Goal: Task Accomplishment & Management: Use online tool/utility

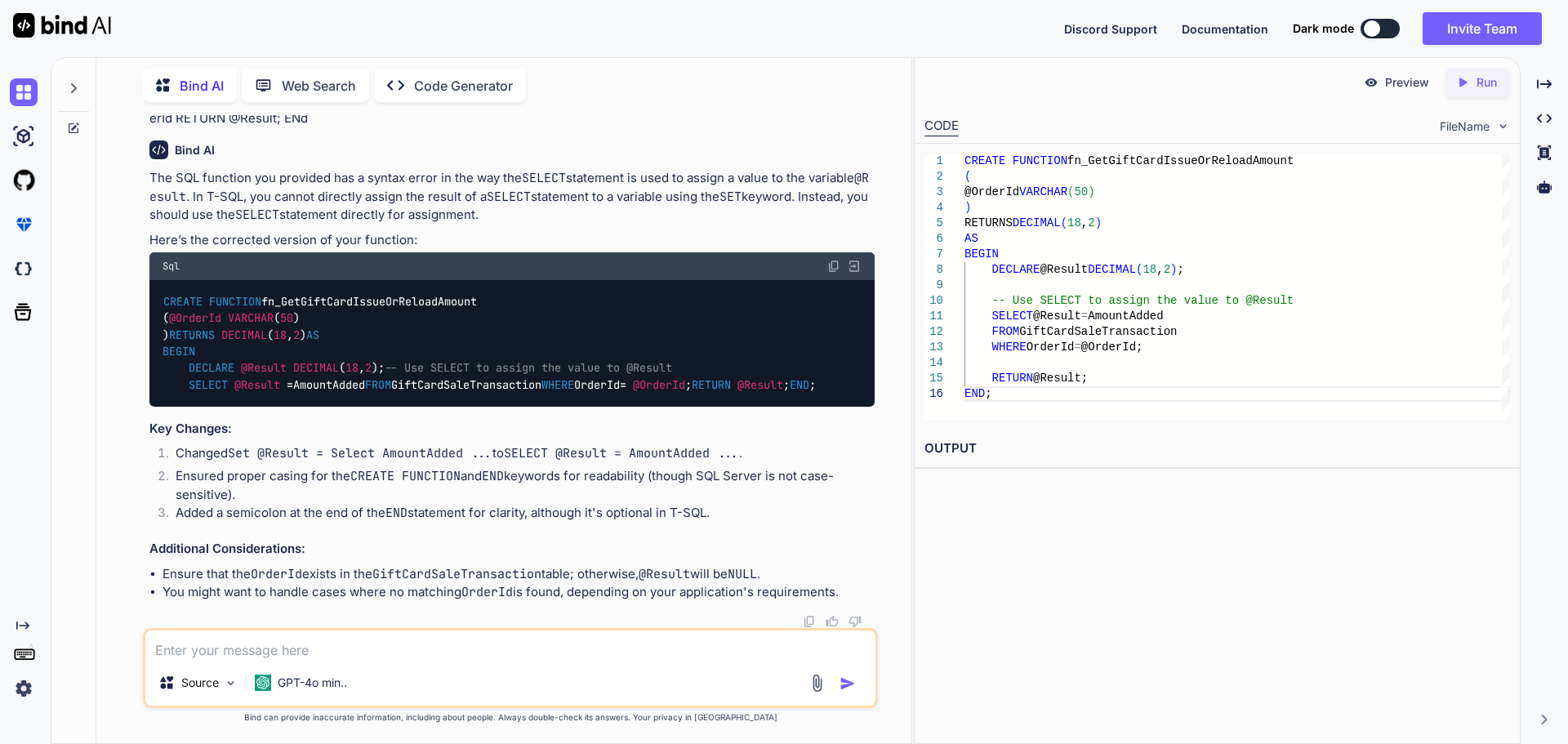
scroll to position [2514, 0]
click at [82, 83] on div at bounding box center [73, 84] width 31 height 57
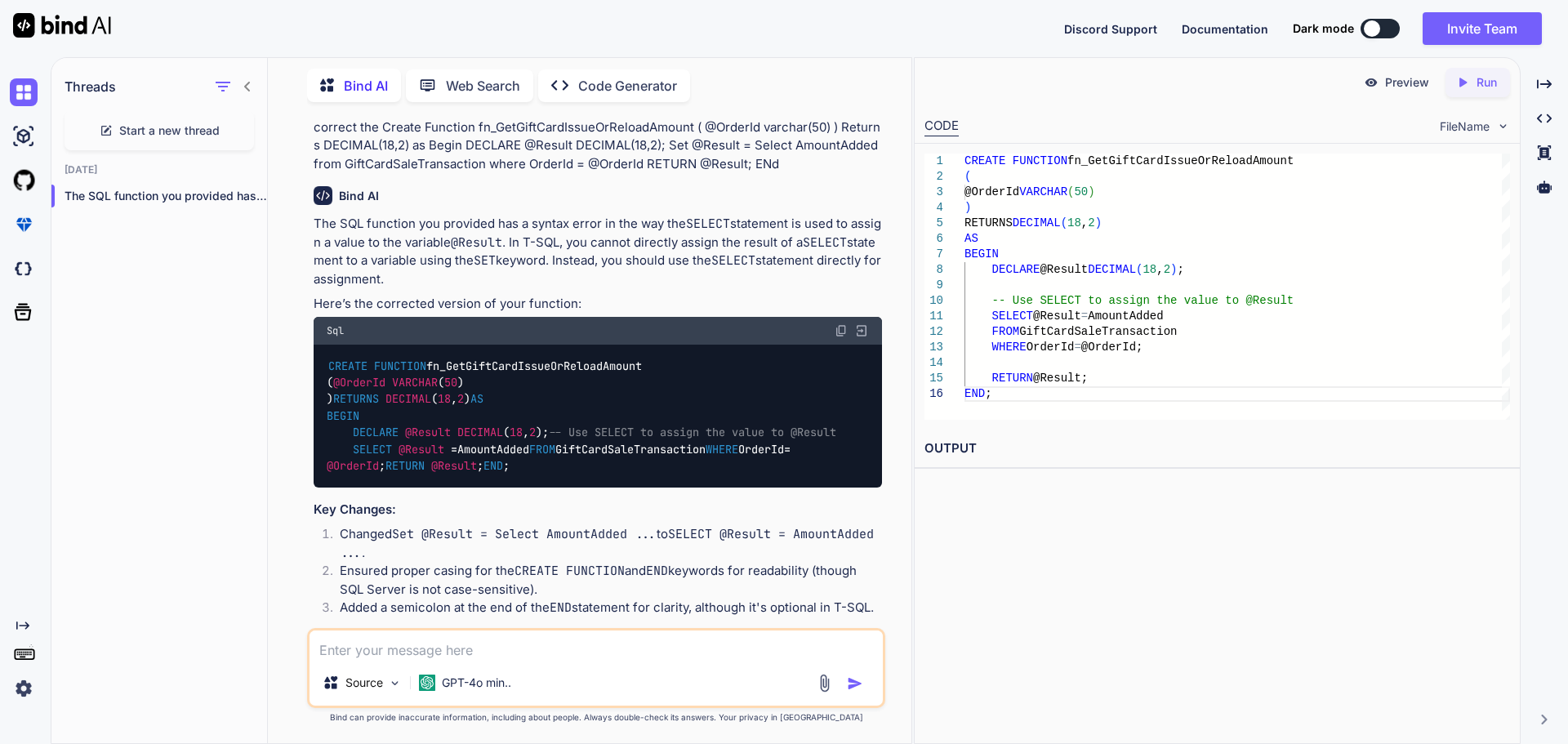
scroll to position [1995, 0]
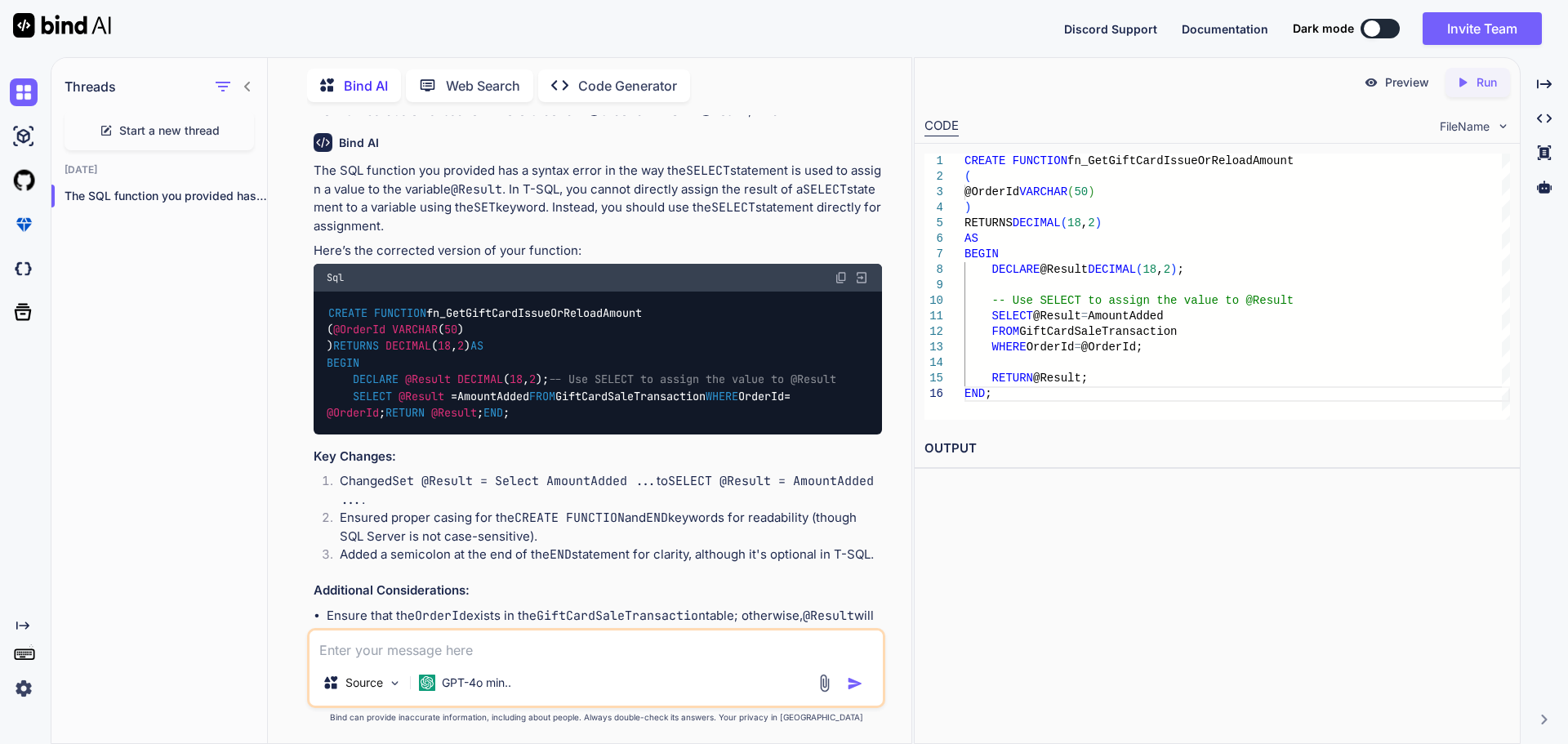
click at [130, 118] on div "Start a new thread" at bounding box center [159, 131] width 189 height 40
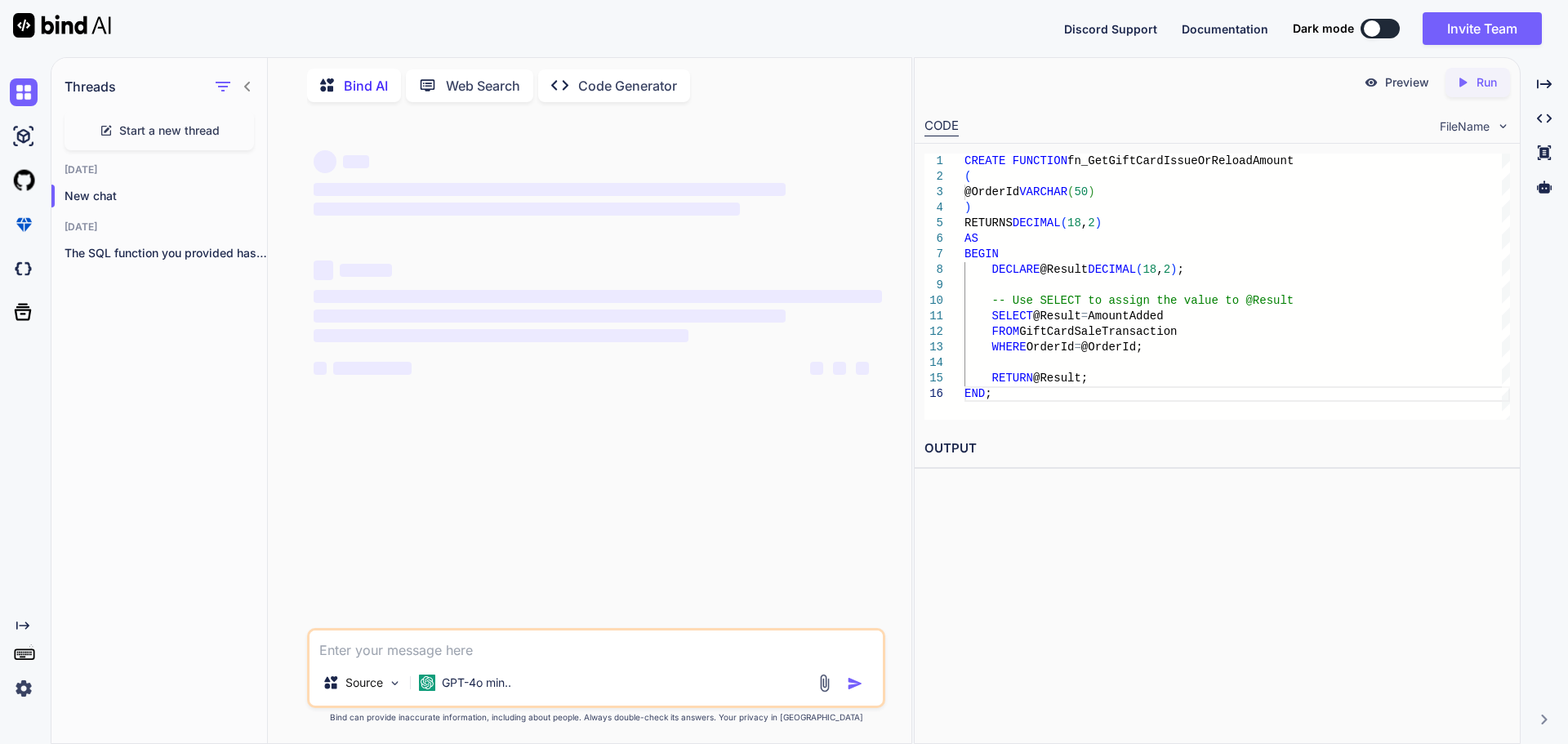
scroll to position [0, 0]
click at [243, 80] on icon at bounding box center [247, 86] width 13 height 13
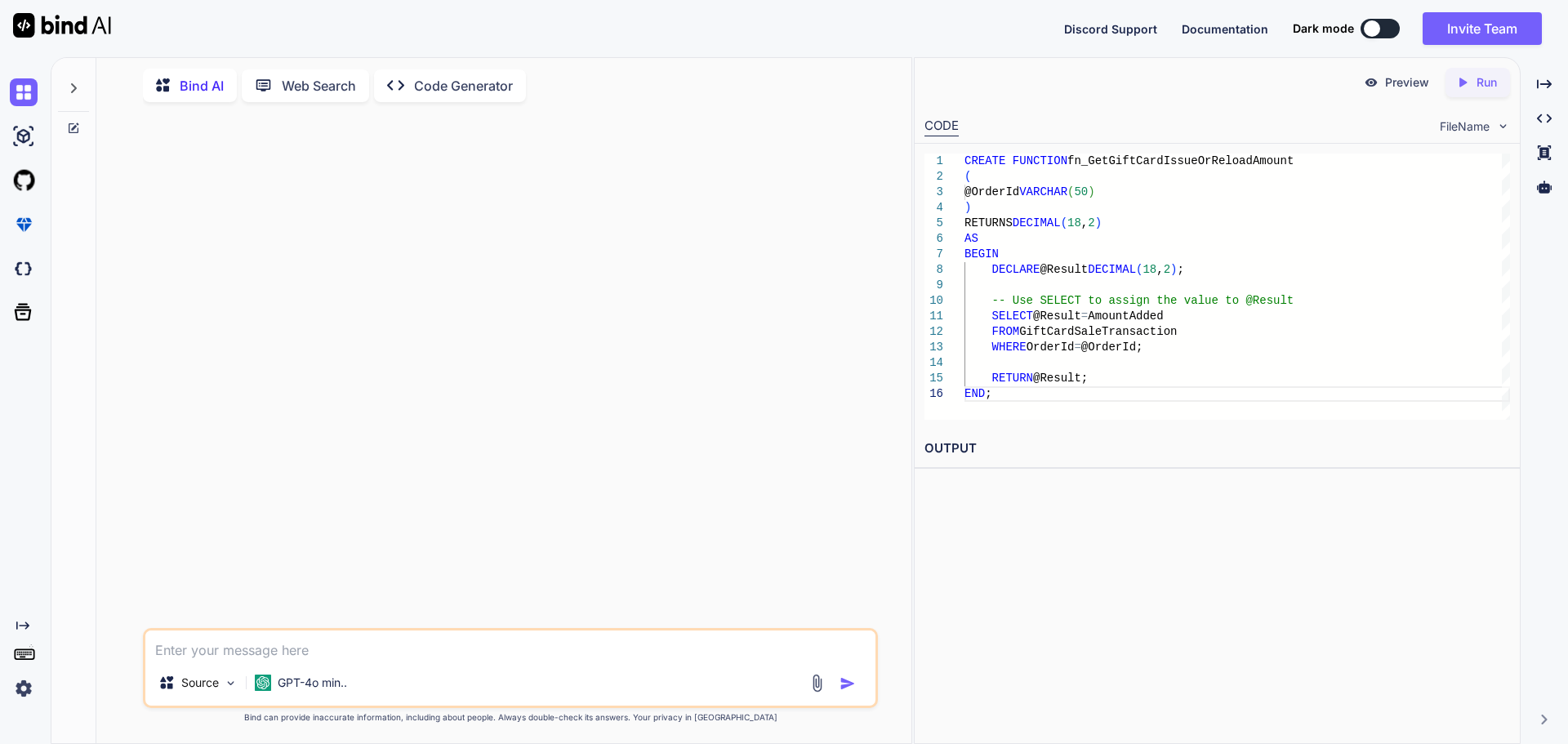
click at [498, 650] on textarea at bounding box center [510, 645] width 730 height 29
click at [282, 650] on textarea "Create a time sheet for creating a Standalone Loyalty App Api's Project" at bounding box center [510, 645] width 730 height 29
click at [280, 651] on textarea "Create a time sheet for creating a Standalone Loyalty App Api's Project" at bounding box center [510, 645] width 730 height 29
click at [661, 652] on textarea "Create a time sheet for creating a Standalone Loyalty App Api's Project" at bounding box center [510, 645] width 730 height 29
click at [516, 653] on textarea "Create a time sheet for creating a Standalone Loyalty App Api's Project" at bounding box center [510, 645] width 730 height 29
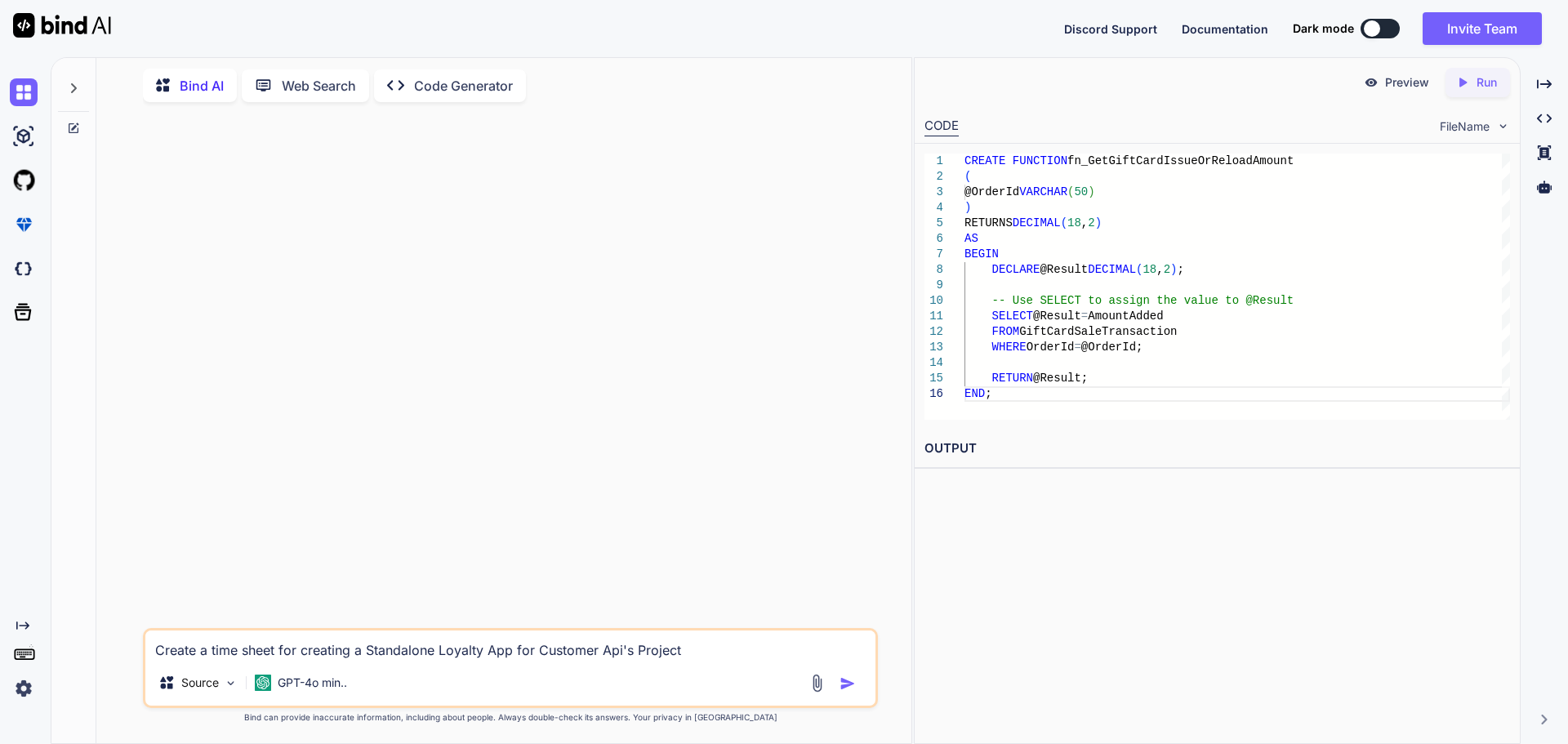
click at [717, 642] on textarea "Create a time sheet for creating a Standalone Loyalty App for Customer Api's Pr…" at bounding box center [510, 645] width 730 height 29
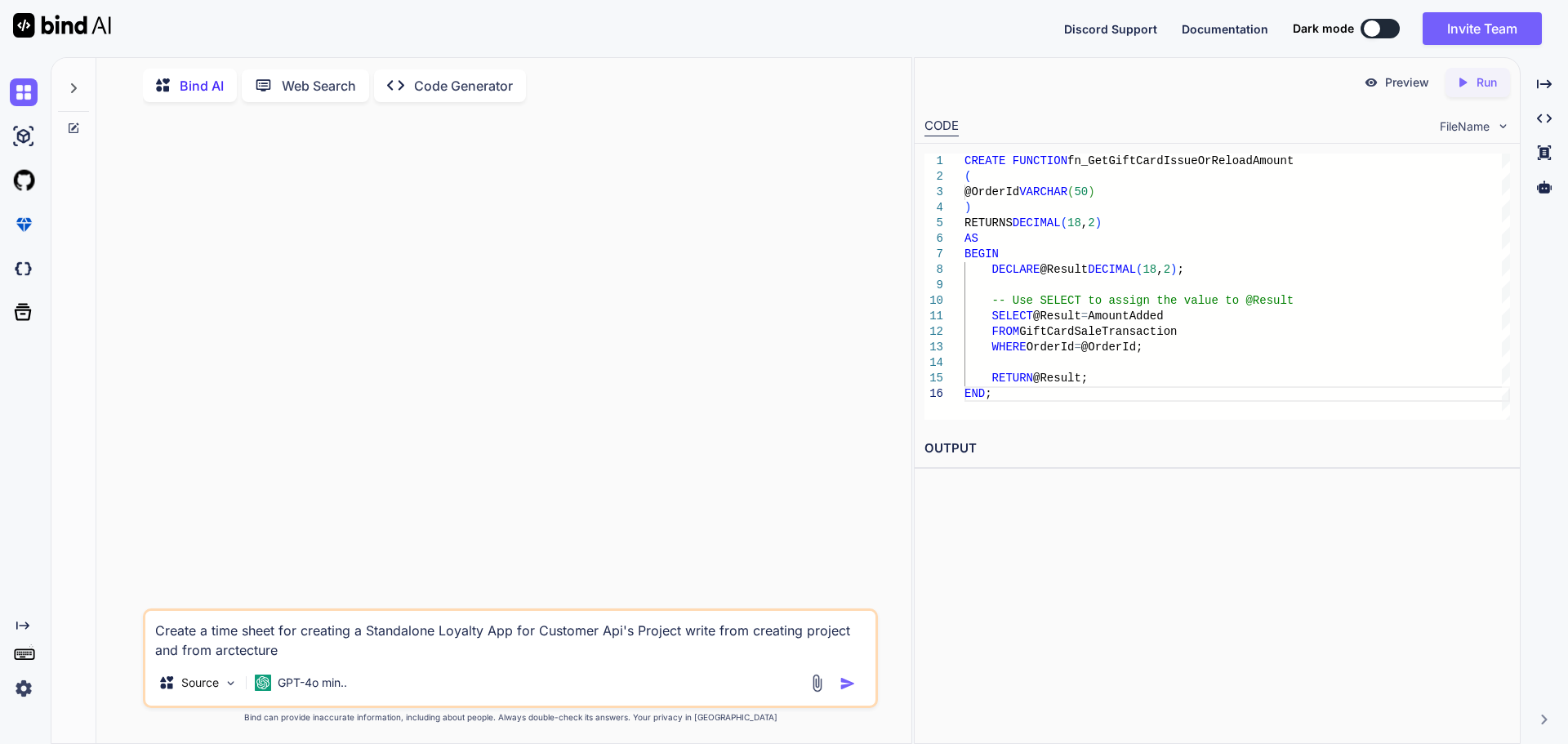
drag, startPoint x: 254, startPoint y: 651, endPoint x: 304, endPoint y: 660, distance: 50.8
click at [304, 660] on div "Create a time sheet for creating a Standalone Loyalty App for Customer Api's Pr…" at bounding box center [510, 658] width 735 height 100
click at [234, 645] on textarea "Create a time sheet for creating a Standalone Loyalty App for Customer Api's Pr…" at bounding box center [510, 635] width 730 height 49
drag, startPoint x: 250, startPoint y: 645, endPoint x: 336, endPoint y: 655, distance: 86.6
click at [336, 655] on textarea "Create a time sheet for creating a Standalone Loyalty App for Customer Api's Pr…" at bounding box center [510, 635] width 730 height 49
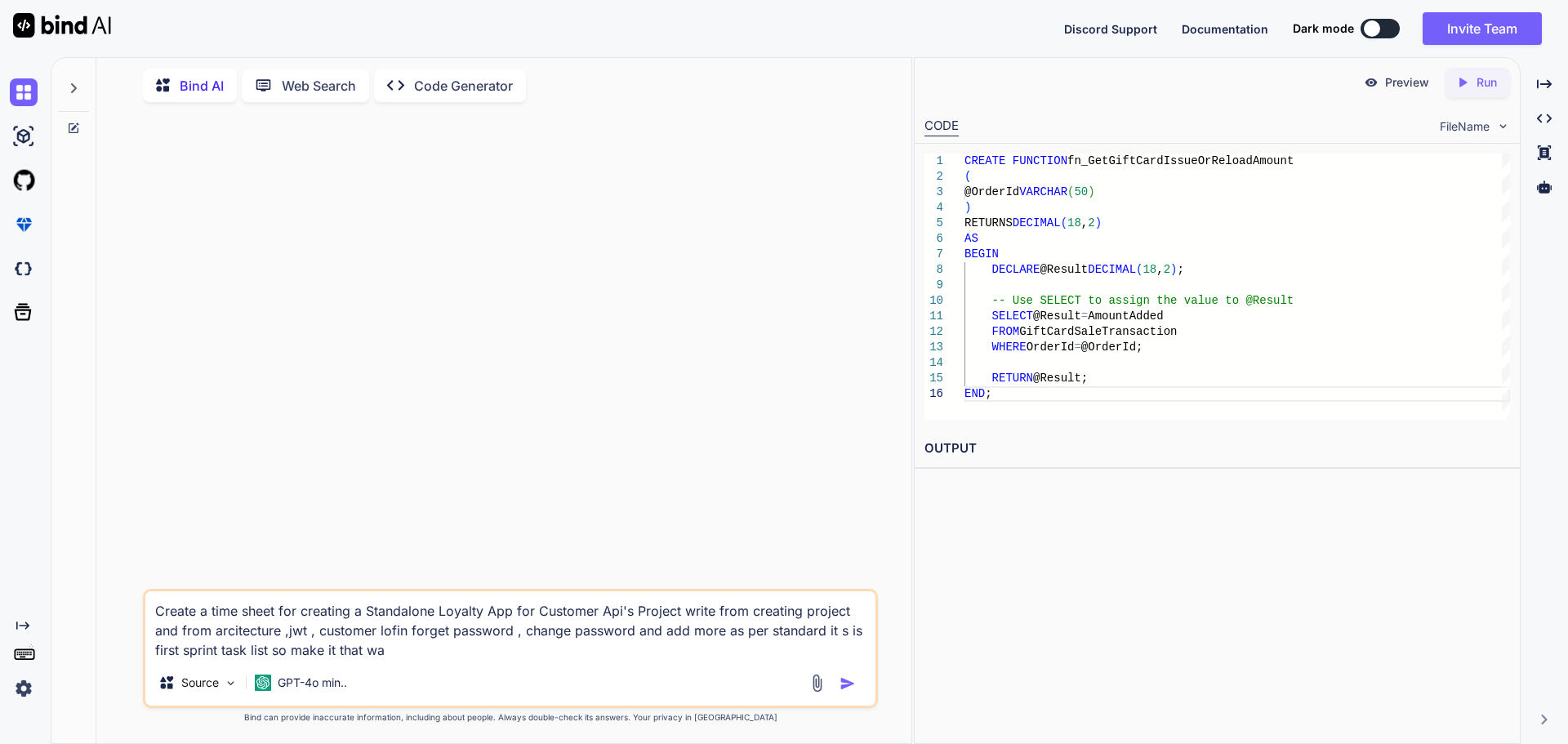
type textarea "Create a time sheet for creating a Standalone Loyalty App for Customer Api's Pr…"
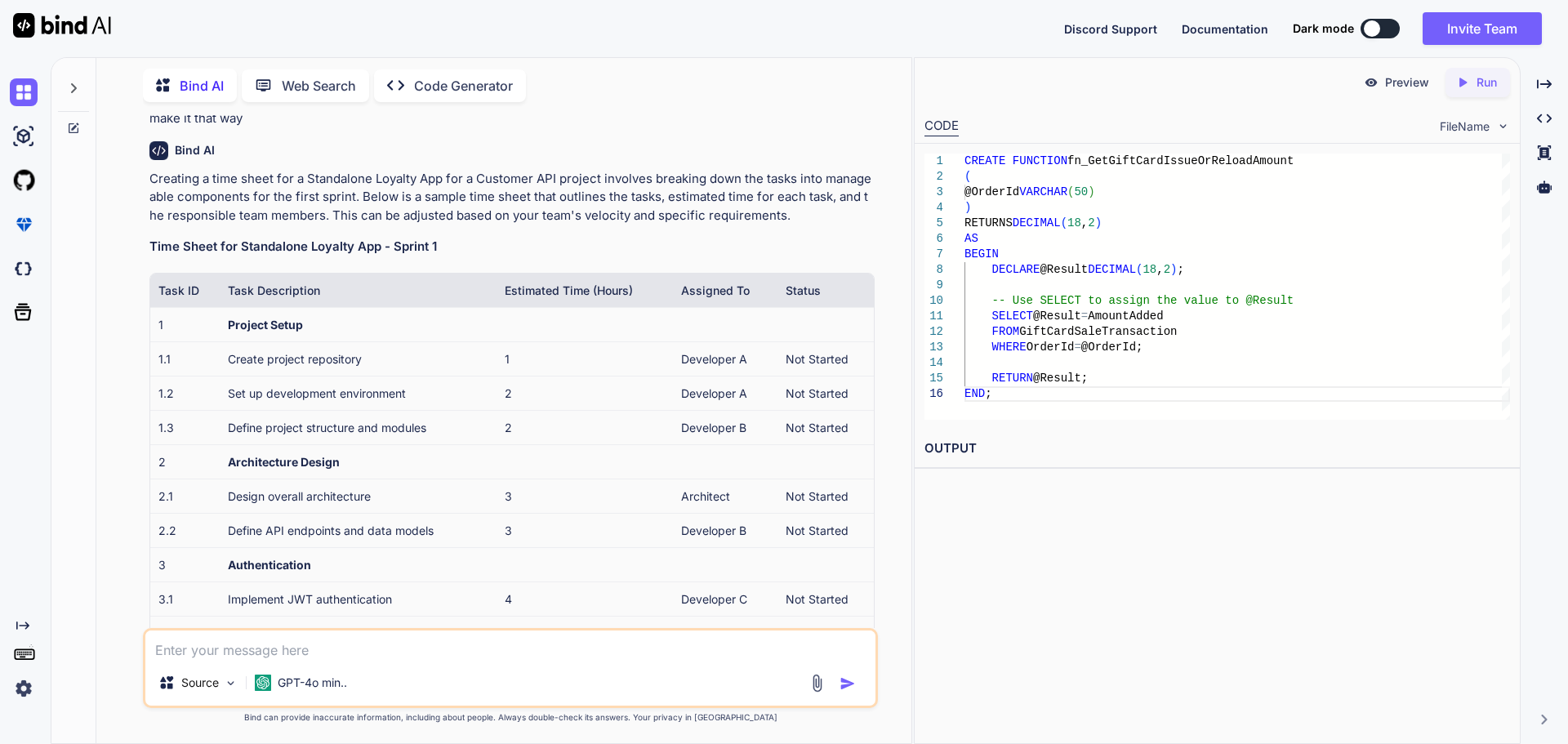
scroll to position [163, 0]
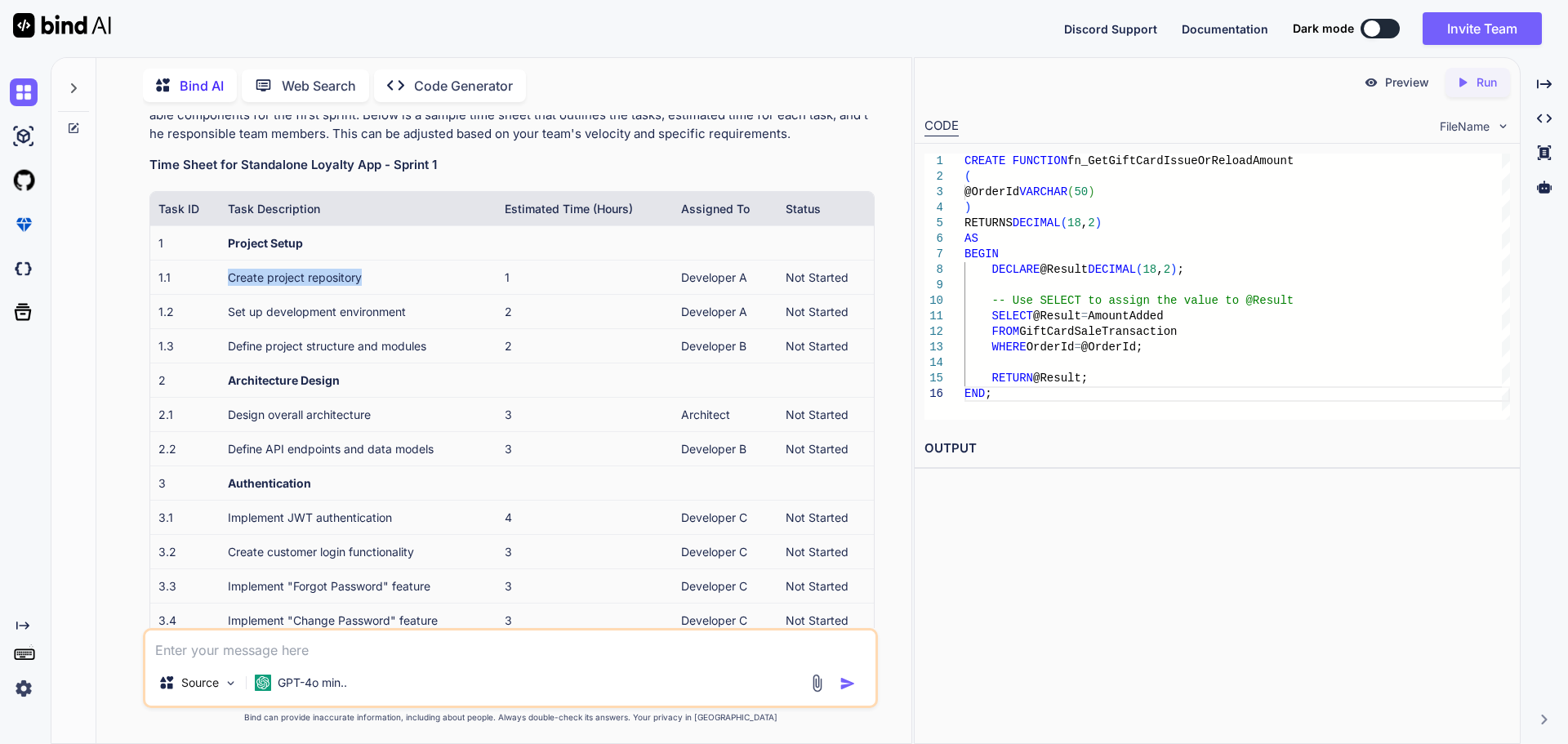
drag, startPoint x: 219, startPoint y: 278, endPoint x: 407, endPoint y: 277, distance: 188.0
click at [407, 277] on td "Create project repository" at bounding box center [358, 277] width 277 height 34
copy td "Create project repository"
click at [319, 306] on td "Set up development environment" at bounding box center [358, 311] width 277 height 34
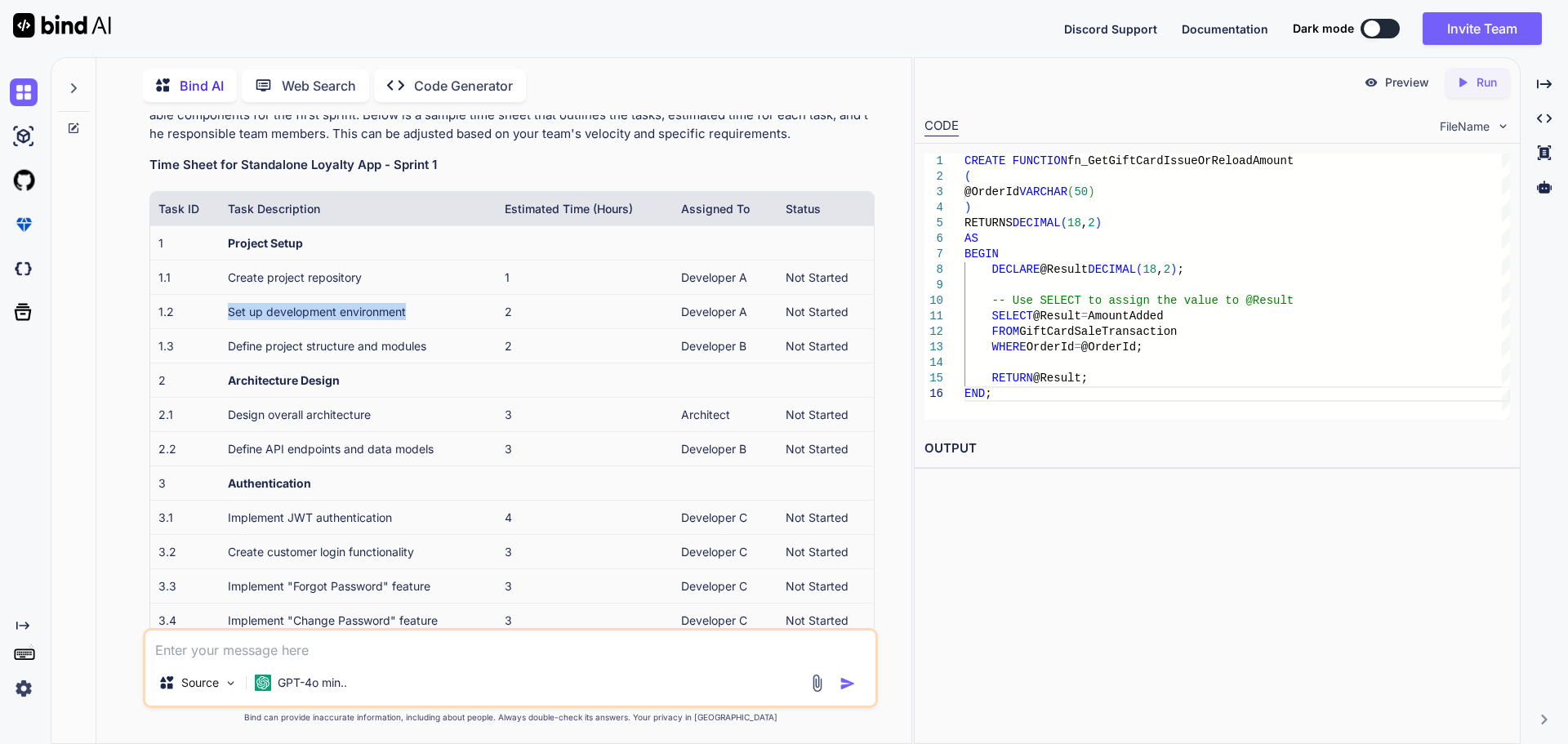
drag, startPoint x: 440, startPoint y: 312, endPoint x: 224, endPoint y: 313, distance: 216.0
click at [224, 313] on td "Set up development environment" at bounding box center [358, 311] width 277 height 34
copy td "Set up development environment"
drag, startPoint x: 440, startPoint y: 347, endPoint x: 224, endPoint y: 347, distance: 216.0
click at [224, 347] on td "Define project structure and modules" at bounding box center [358, 346] width 277 height 34
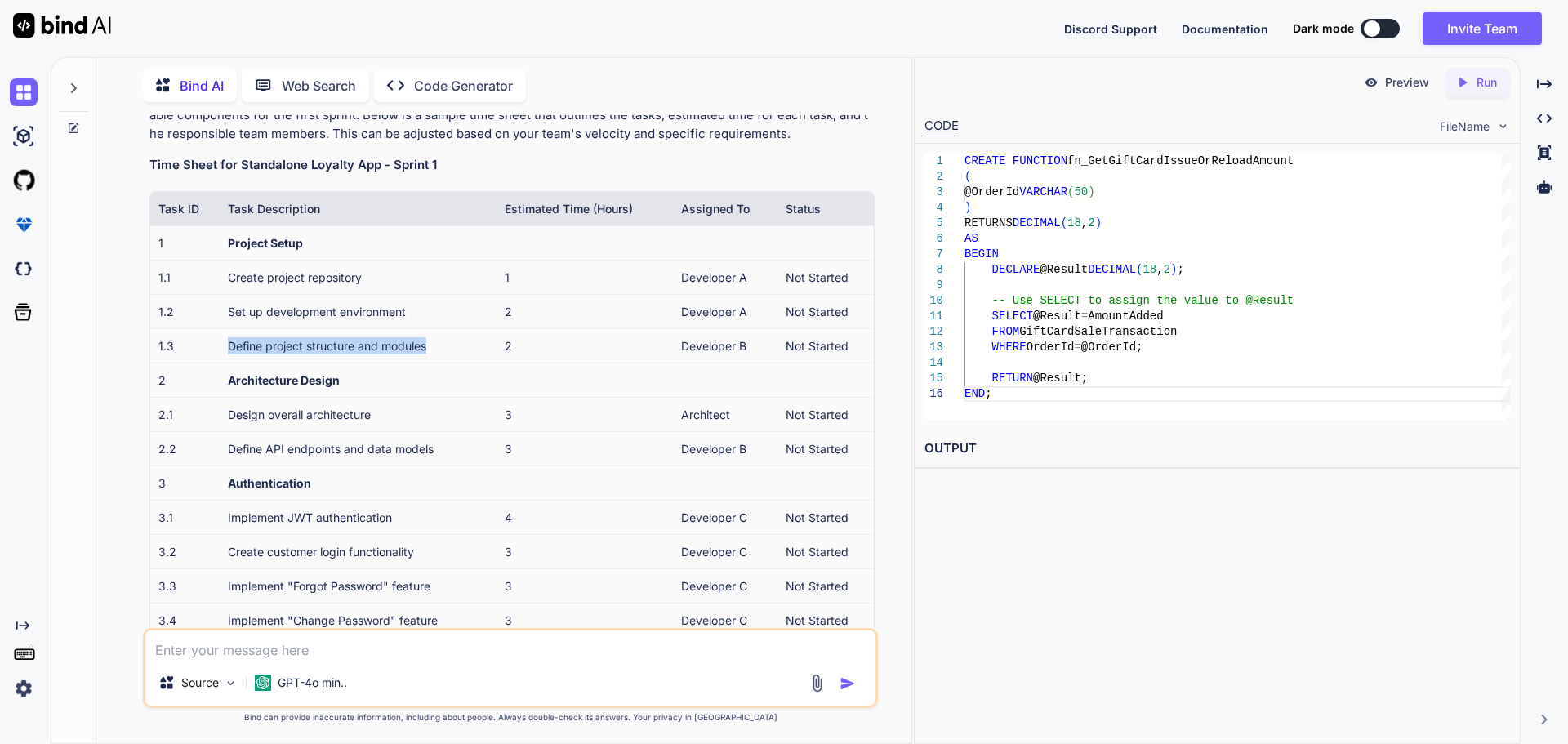
copy td "Define project structure and modules"
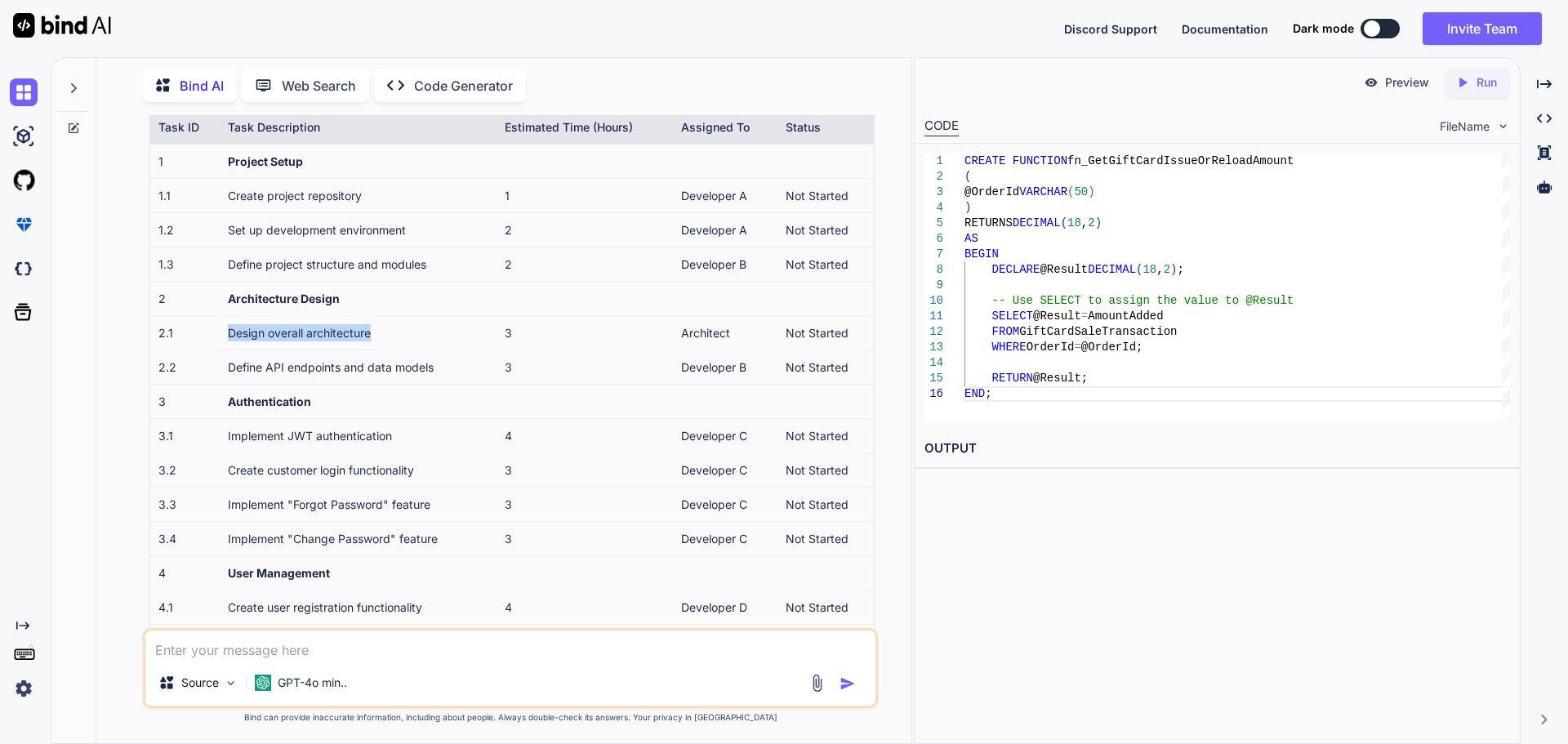
drag, startPoint x: 401, startPoint y: 329, endPoint x: 201, endPoint y: 331, distance: 200.0
click at [201, 331] on tr "2.1 Design overall architecture 3 Architect Not Started" at bounding box center [512, 332] width 723 height 34
click at [294, 153] on td "Project Setup" at bounding box center [358, 161] width 277 height 34
drag, startPoint x: 339, startPoint y: 157, endPoint x: 206, endPoint y: 157, distance: 133.0
click at [206, 157] on tr "1 Project Setup" at bounding box center [512, 161] width 723 height 34
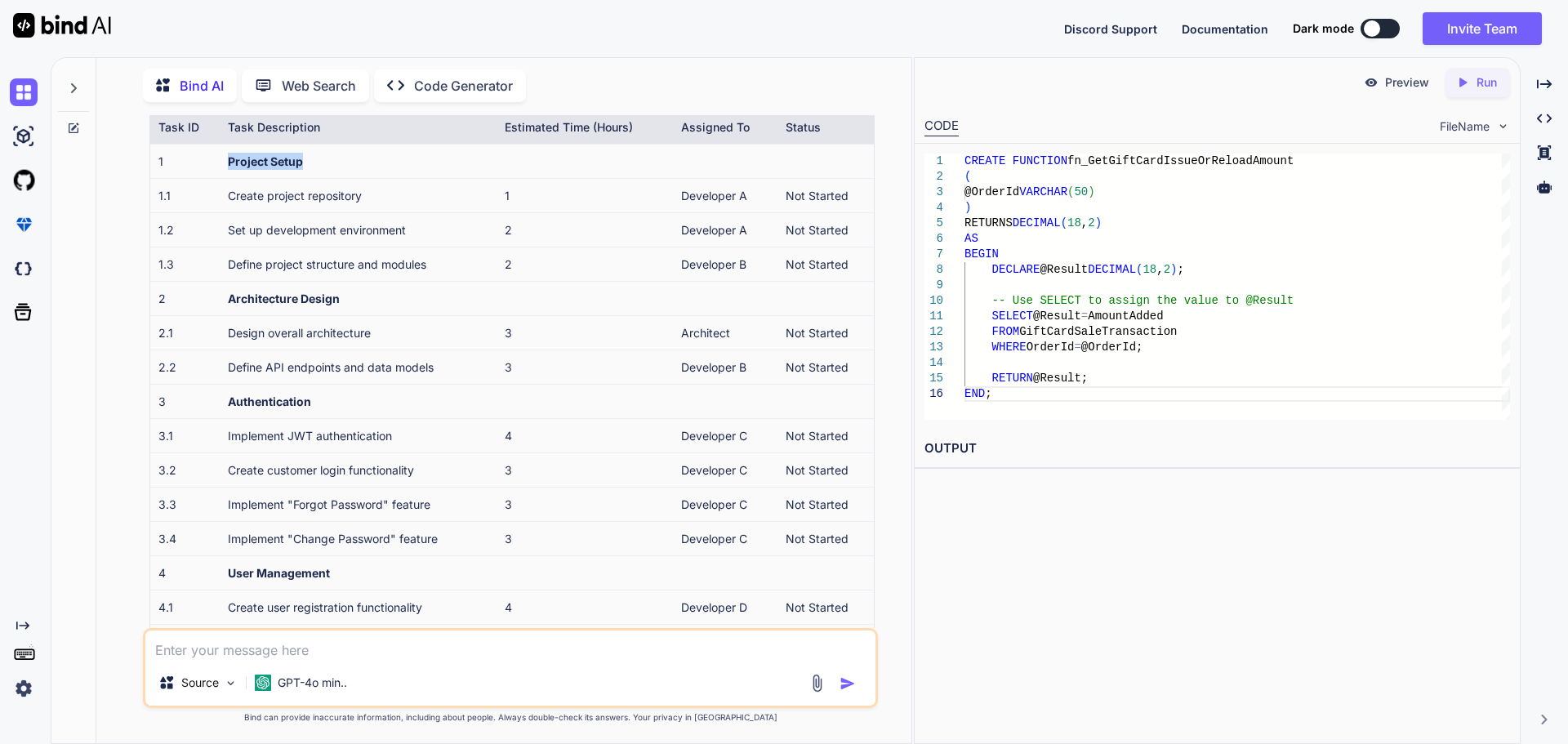
copy tr "Project Setup"
click at [348, 300] on td "Architecture Design" at bounding box center [358, 298] width 277 height 34
copy strong "Architecture Design"
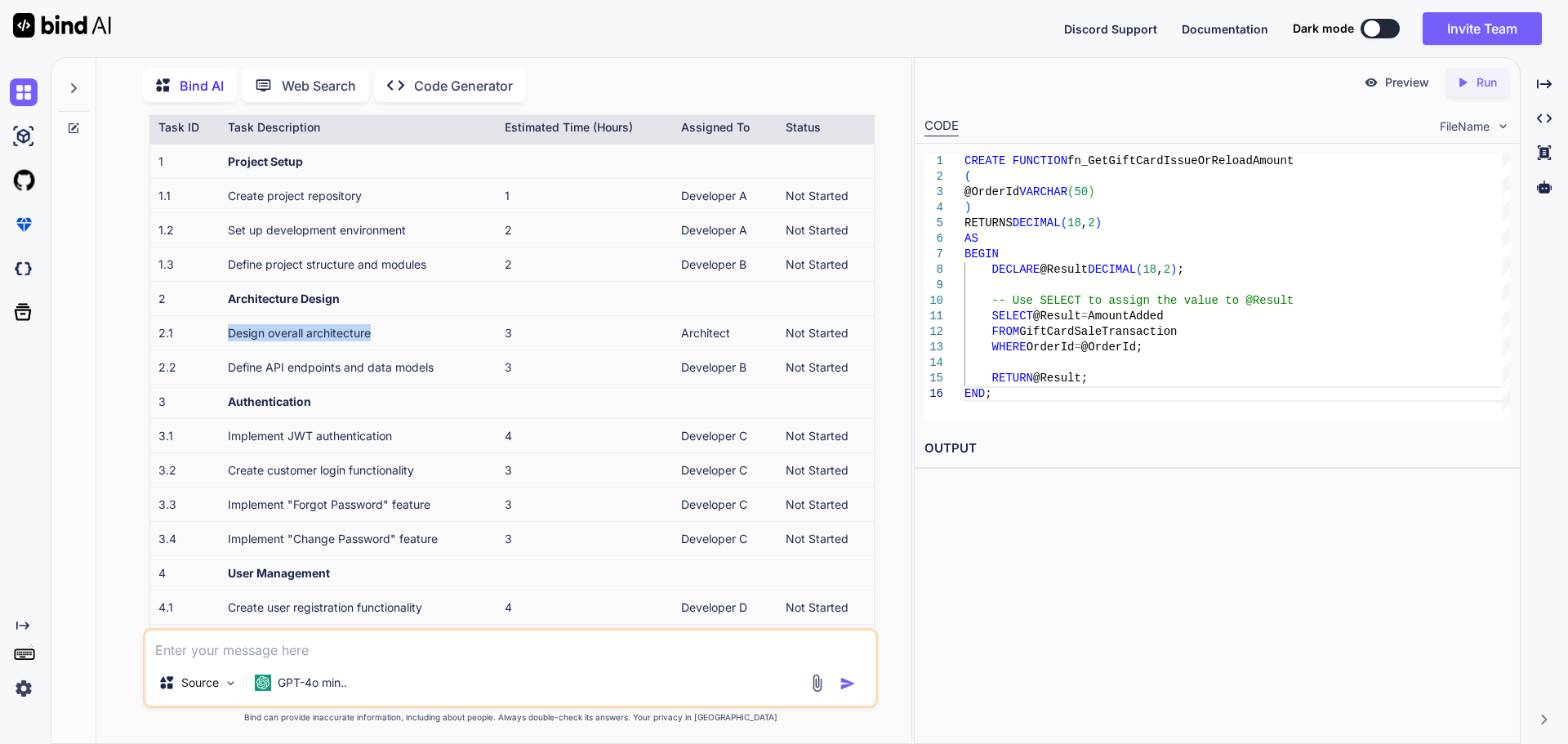
drag, startPoint x: 407, startPoint y: 328, endPoint x: 211, endPoint y: 330, distance: 196.0
click at [211, 330] on tr "2.1 Design overall architecture 3 Architect Not Started" at bounding box center [512, 332] width 723 height 34
copy tr "Design overall architecture"
drag, startPoint x: 446, startPoint y: 367, endPoint x: 218, endPoint y: 359, distance: 228.1
click at [218, 359] on tr "2.2 Define API endpoints and data models 3 Developer B Not Started" at bounding box center [512, 366] width 723 height 34
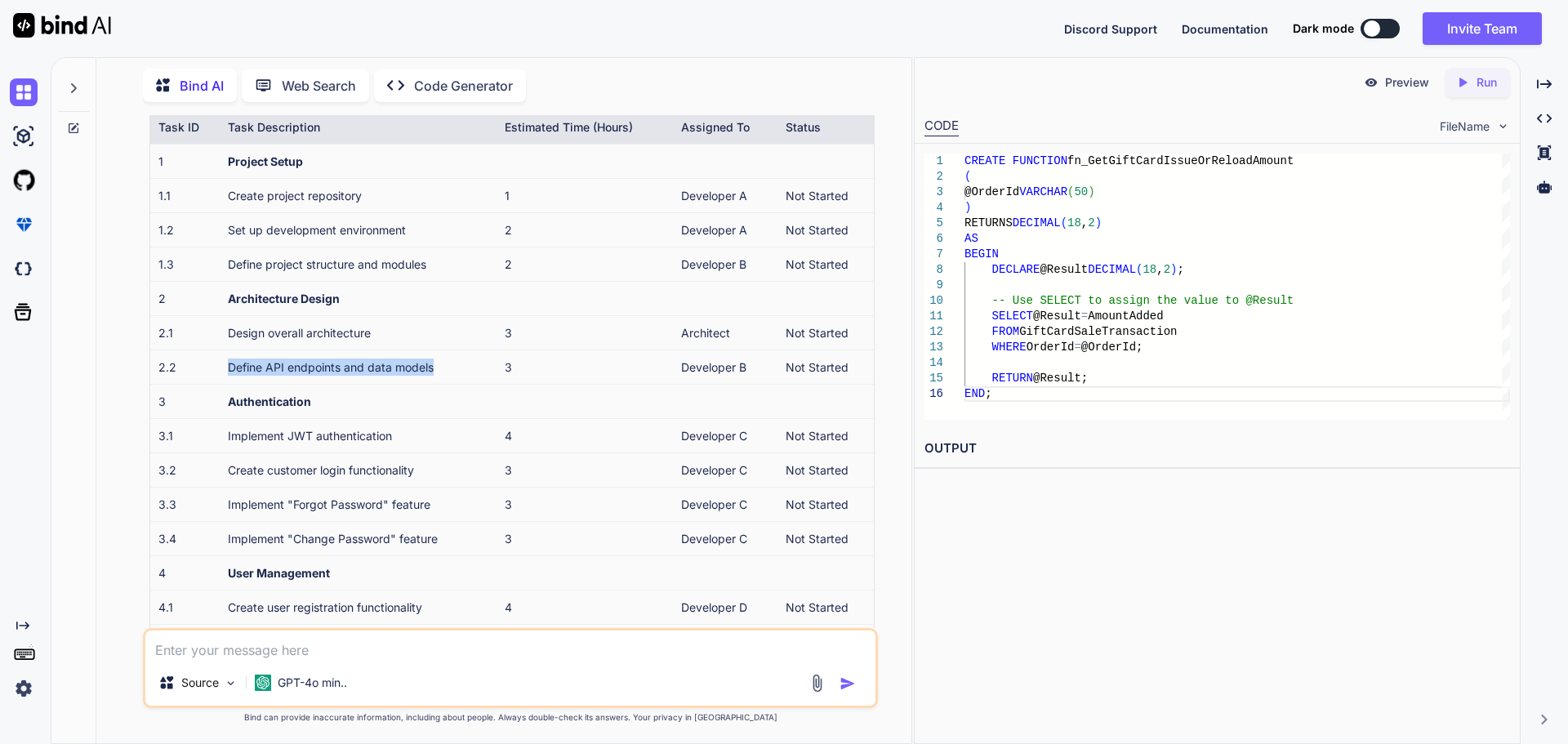
copy tr "Define API endpoints and data models"
drag, startPoint x: 324, startPoint y: 403, endPoint x: 212, endPoint y: 401, distance: 112.0
click at [212, 401] on tr "3 Authentication" at bounding box center [512, 401] width 723 height 34
copy tr "Authentication"
drag, startPoint x: 403, startPoint y: 431, endPoint x: 185, endPoint y: 435, distance: 218.0
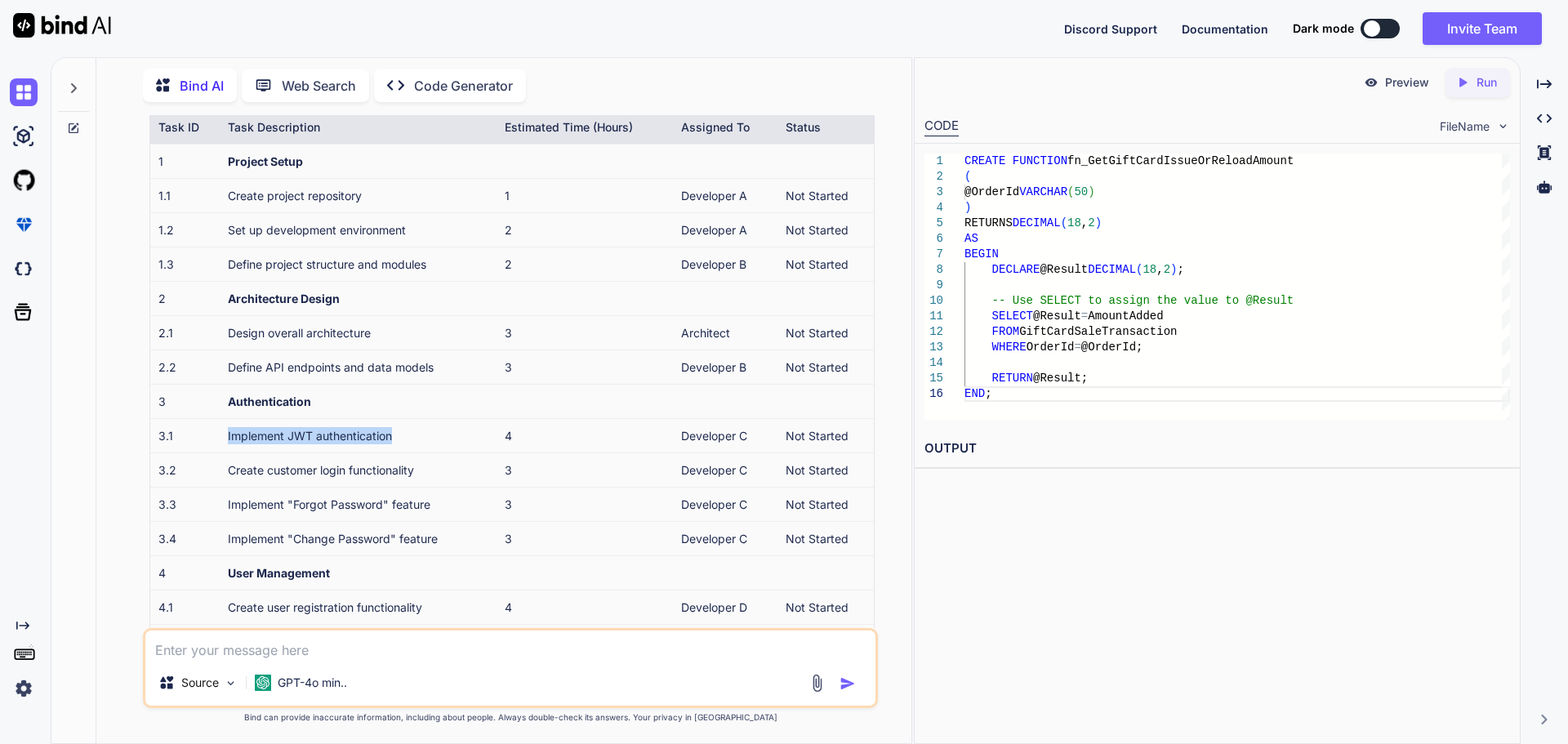
click at [185, 435] on tr "3.1 Implement JWT authentication 4 Developer C Not Started" at bounding box center [512, 435] width 723 height 34
copy tr "Implement JWT authentication"
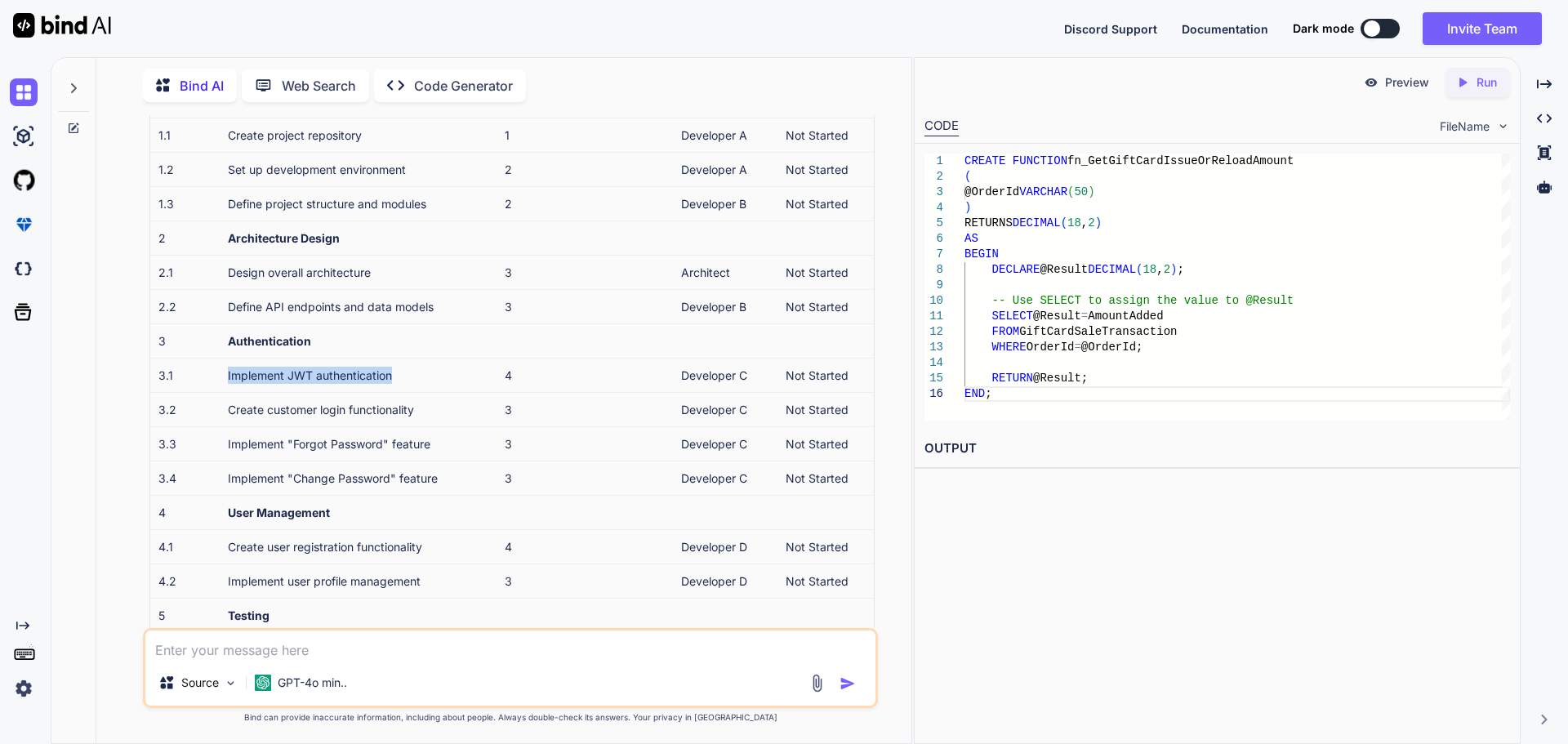
scroll to position [490, 0]
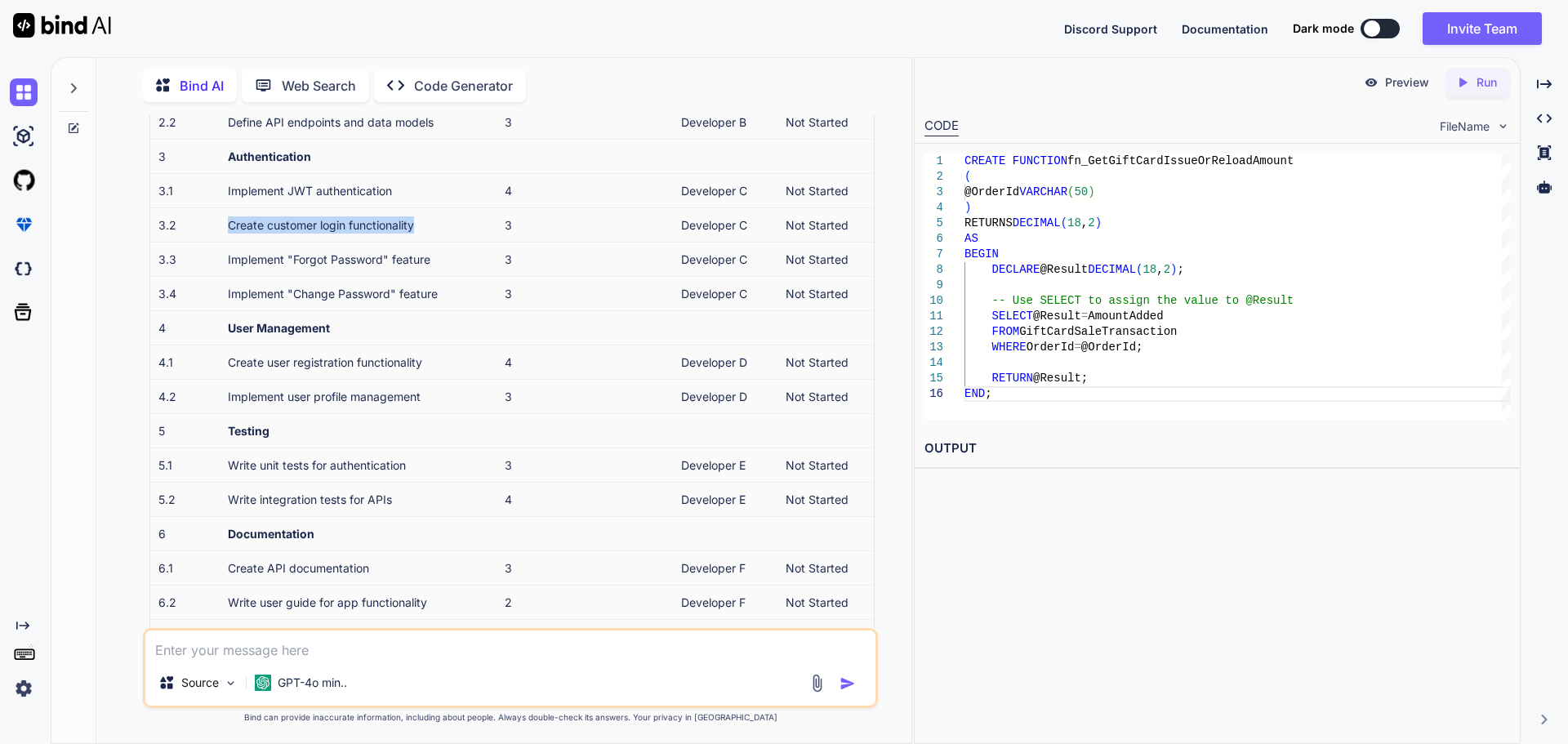
drag, startPoint x: 297, startPoint y: 224, endPoint x: 204, endPoint y: 228, distance: 93.1
click at [204, 228] on tr "3.2 Create customer login functionality 3 Developer C Not Started" at bounding box center [512, 224] width 723 height 34
copy tr "Create customer login functionality"
drag, startPoint x: 446, startPoint y: 257, endPoint x: 211, endPoint y: 267, distance: 235.2
click at [211, 267] on tr "3.3 Implement "Forgot Password" feature 3 Developer C Not Started" at bounding box center [512, 259] width 723 height 34
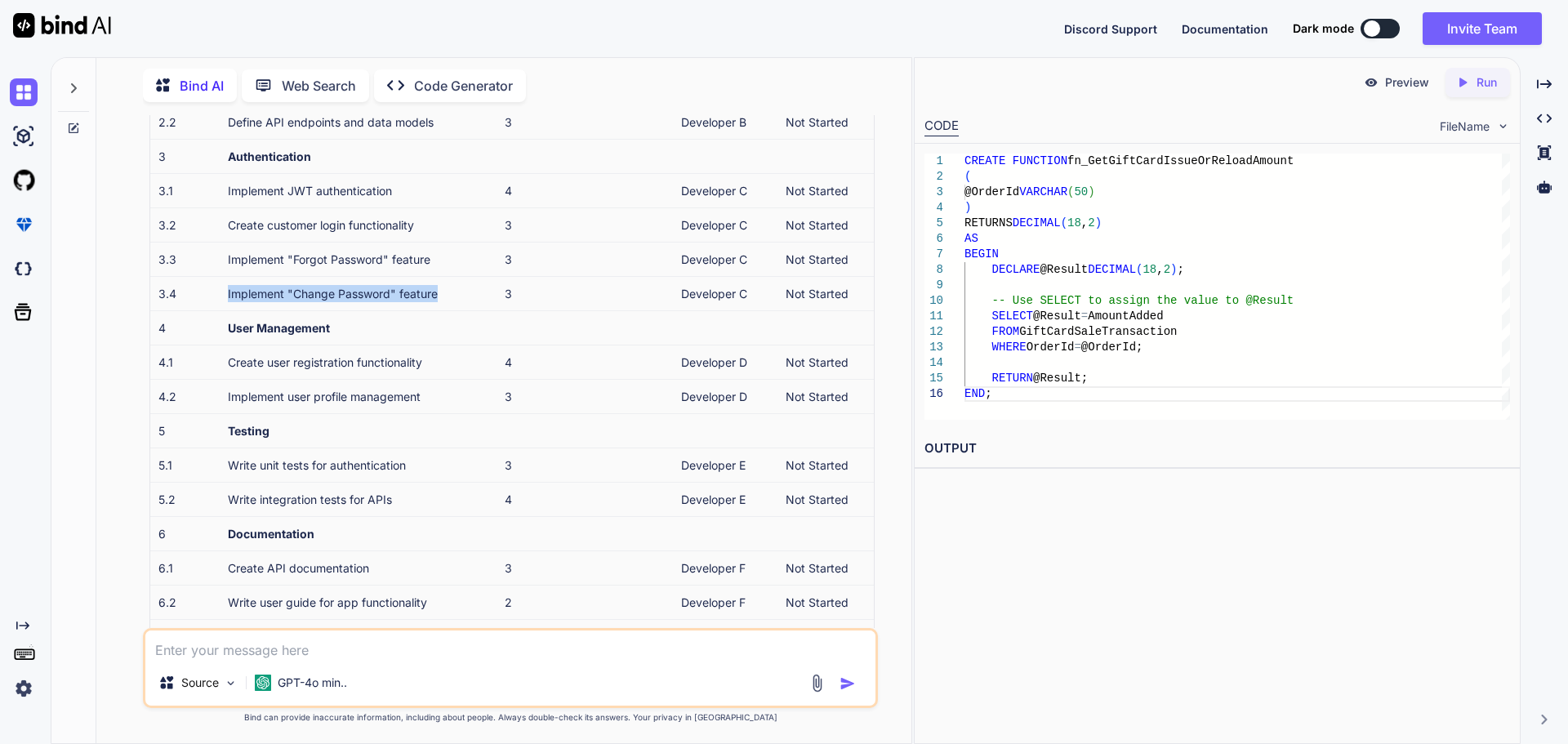
drag, startPoint x: 449, startPoint y: 301, endPoint x: 224, endPoint y: 298, distance: 225.0
click at [224, 298] on td "Implement "Change Password" feature" at bounding box center [358, 293] width 277 height 34
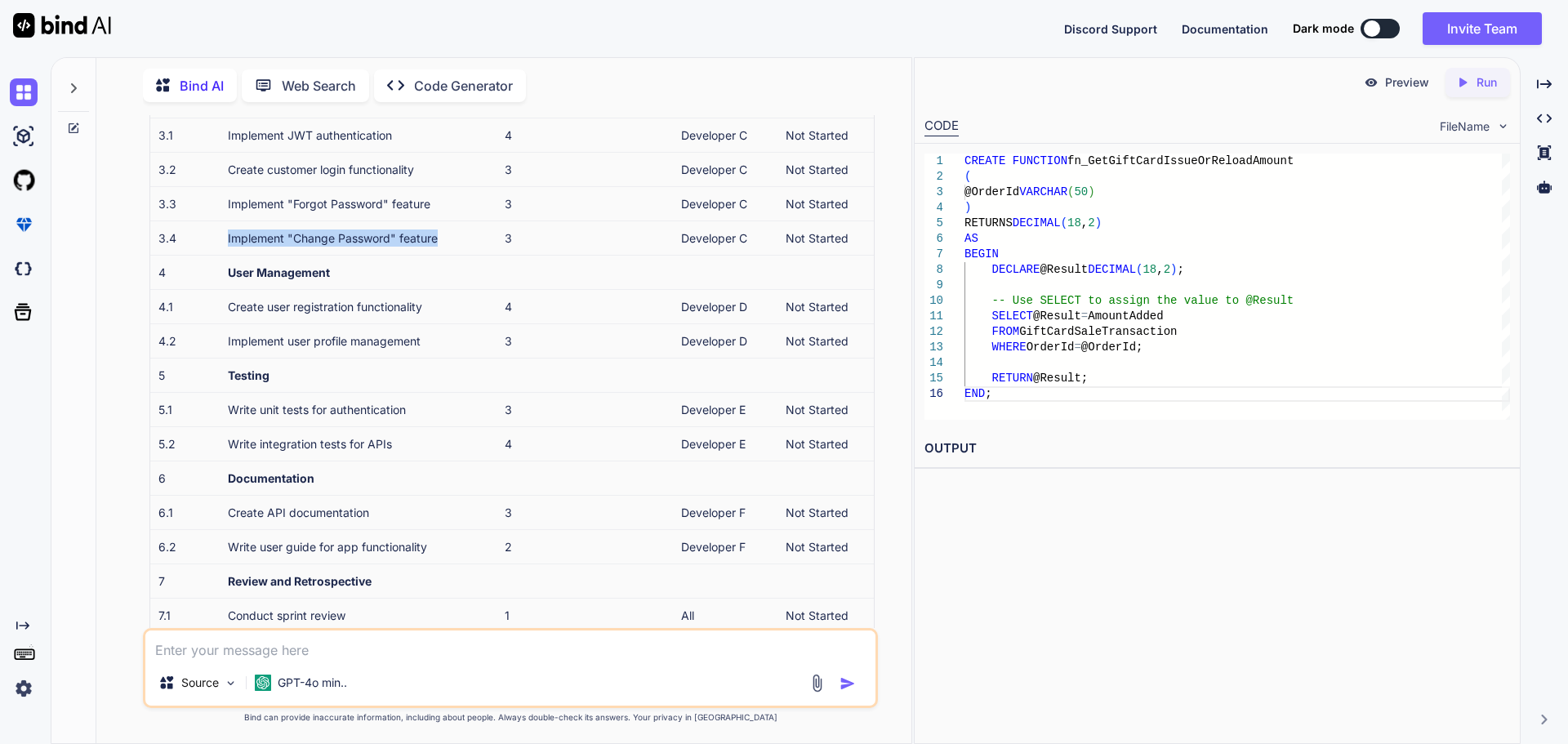
scroll to position [572, 0]
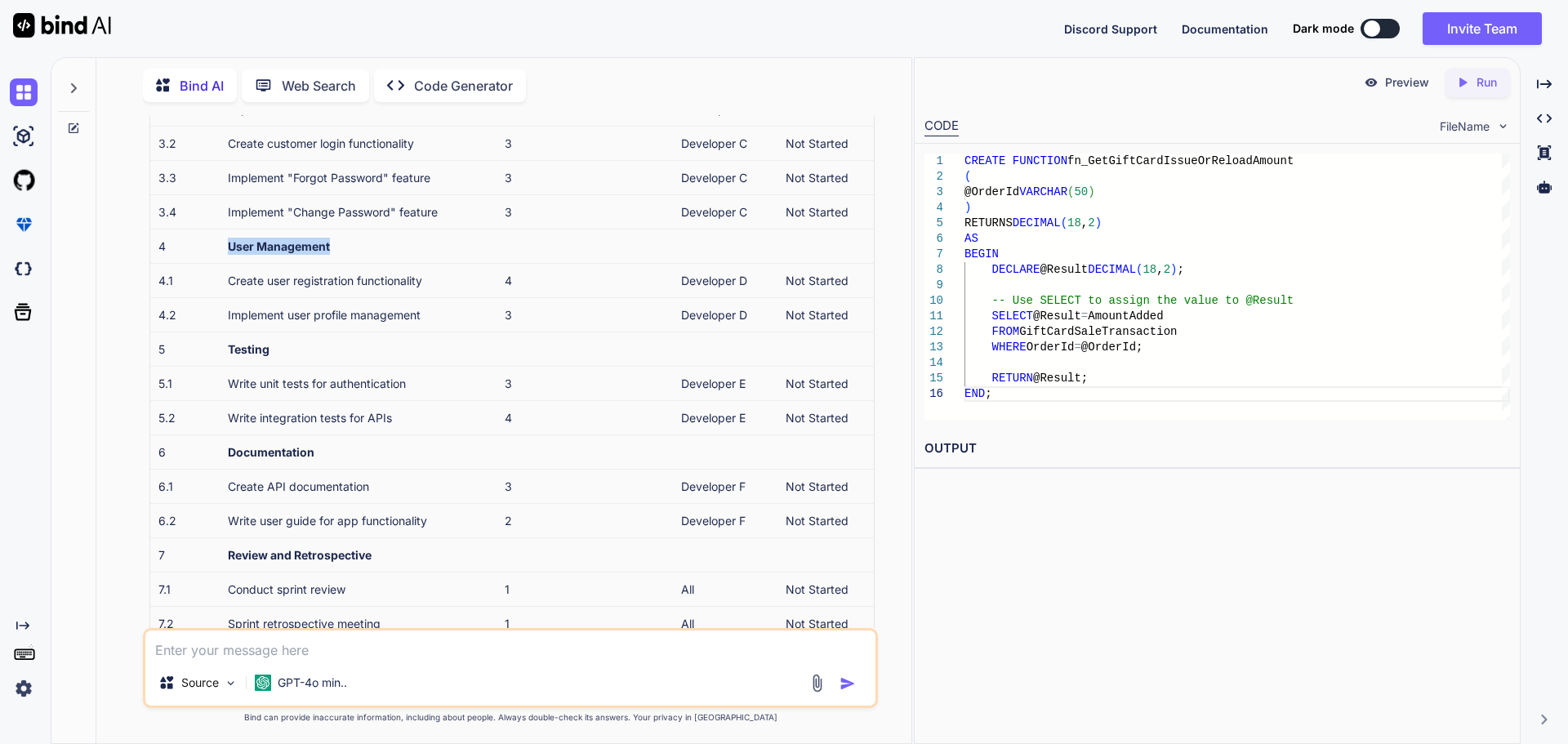
drag, startPoint x: 217, startPoint y: 248, endPoint x: 390, endPoint y: 241, distance: 173.1
click at [390, 241] on tr "4 User Management" at bounding box center [512, 246] width 723 height 34
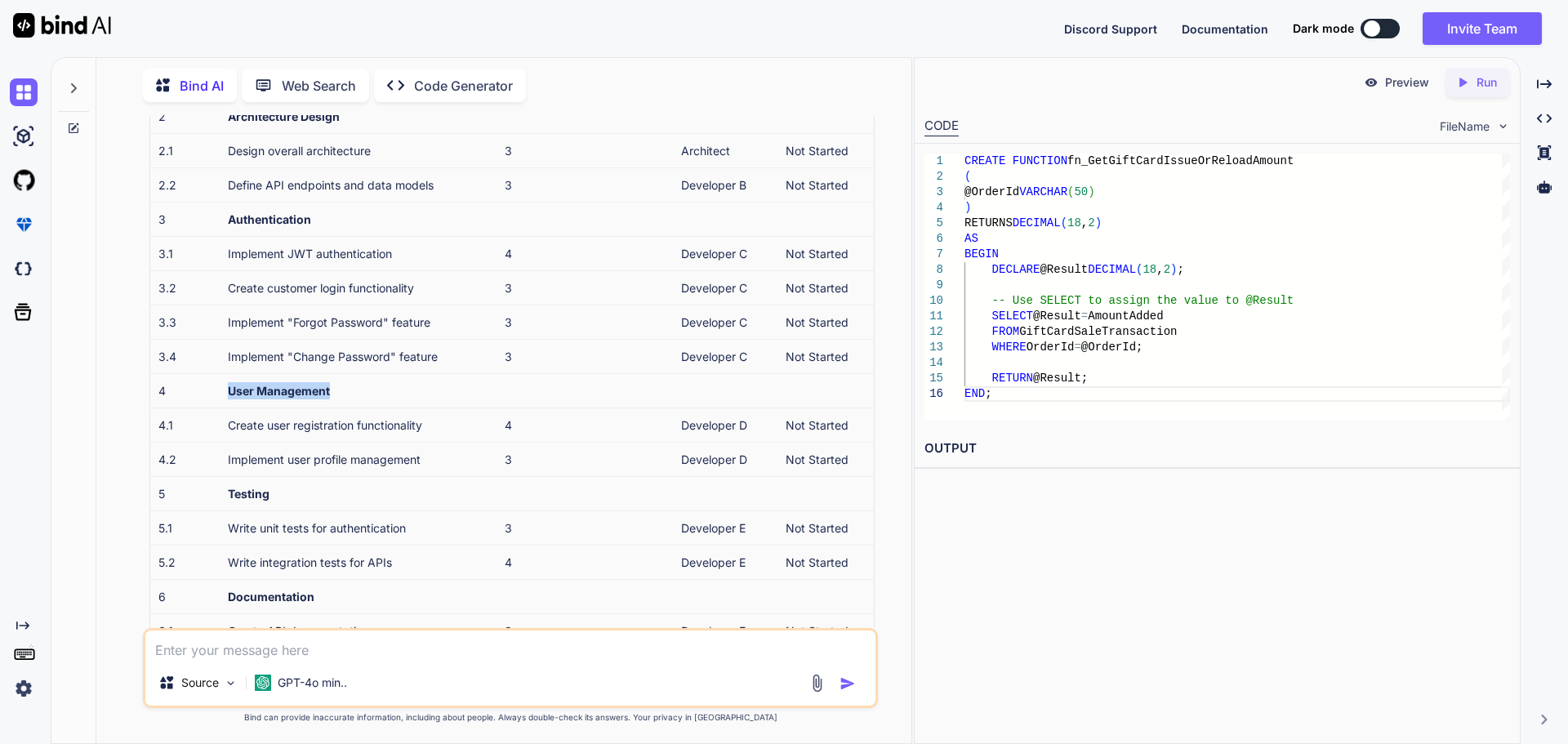
scroll to position [409, 0]
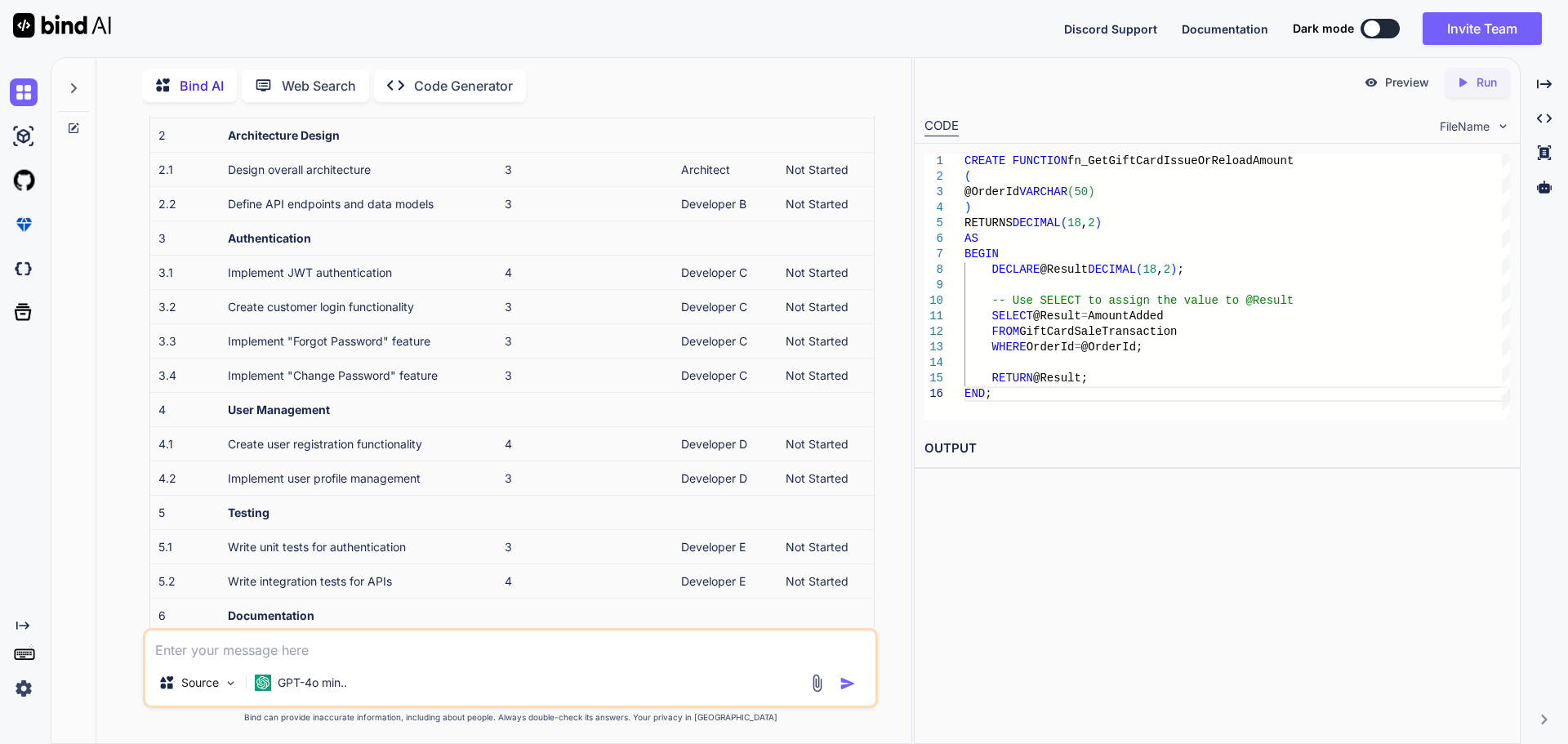
click at [318, 435] on td "Create user registration functionality" at bounding box center [358, 444] width 277 height 34
drag, startPoint x: 315, startPoint y: 440, endPoint x: 227, endPoint y: 440, distance: 88.0
click at [227, 440] on td "Create user registration functionality" at bounding box center [358, 444] width 277 height 34
drag, startPoint x: 442, startPoint y: 477, endPoint x: 207, endPoint y: 478, distance: 235.0
click at [207, 478] on tr "4.2 Implement user profile management 3 Developer D Not Started" at bounding box center [512, 477] width 723 height 34
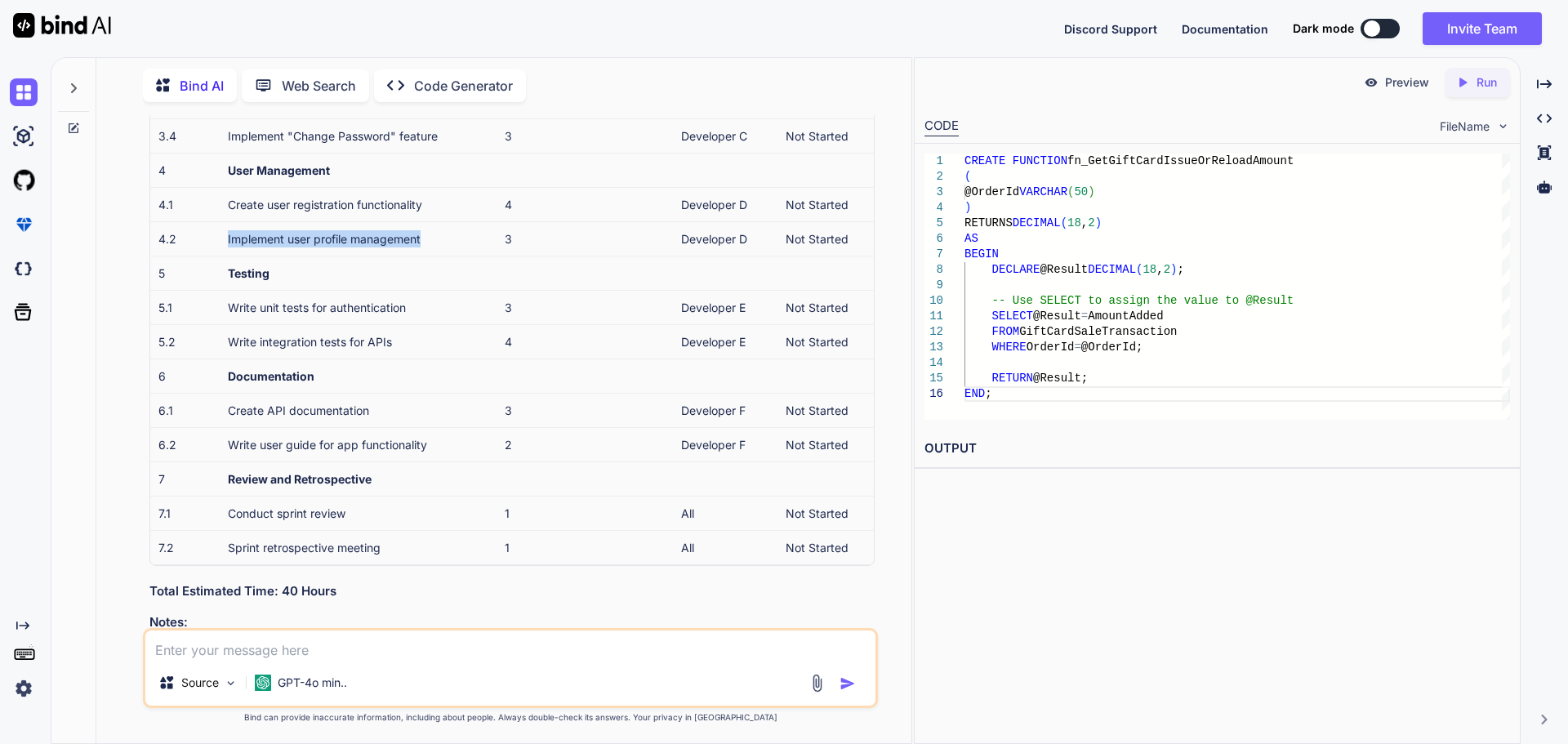
scroll to position [653, 0]
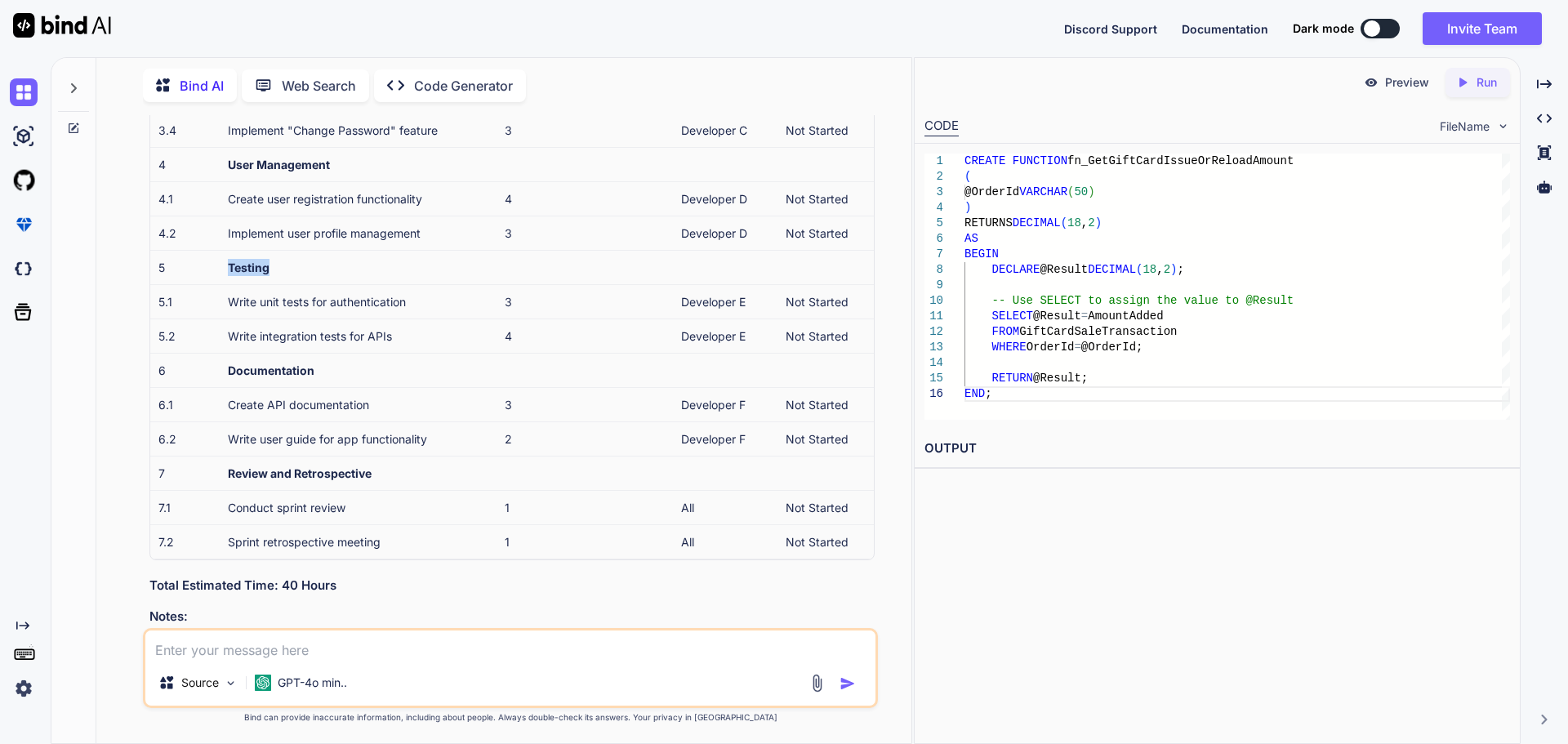
drag, startPoint x: 216, startPoint y: 270, endPoint x: 311, endPoint y: 271, distance: 95.0
click at [311, 271] on tr "5 Testing" at bounding box center [512, 267] width 723 height 34
drag, startPoint x: 390, startPoint y: 406, endPoint x: 229, endPoint y: 411, distance: 161.1
click at [229, 411] on td "Create API documentation" at bounding box center [358, 404] width 277 height 34
drag, startPoint x: 436, startPoint y: 303, endPoint x: 209, endPoint y: 312, distance: 227.2
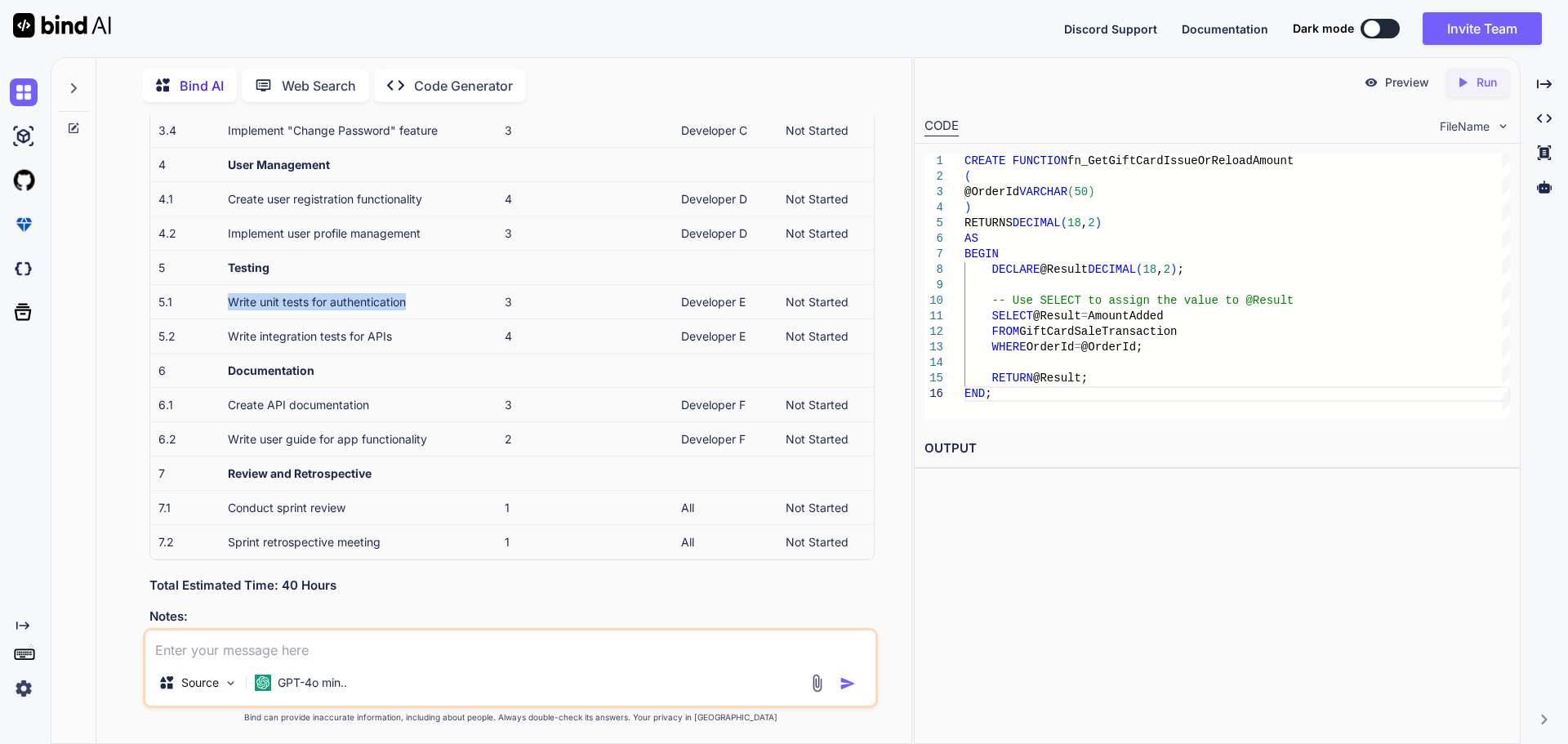
click at [209, 312] on tr "5.1 Write unit tests for authentication 3 Developer E Not Started" at bounding box center [512, 301] width 723 height 34
drag, startPoint x: 424, startPoint y: 330, endPoint x: 178, endPoint y: 334, distance: 246.0
click at [178, 334] on tr "5.2 Write integration tests for APIs 4 Developer E Not Started" at bounding box center [512, 335] width 723 height 34
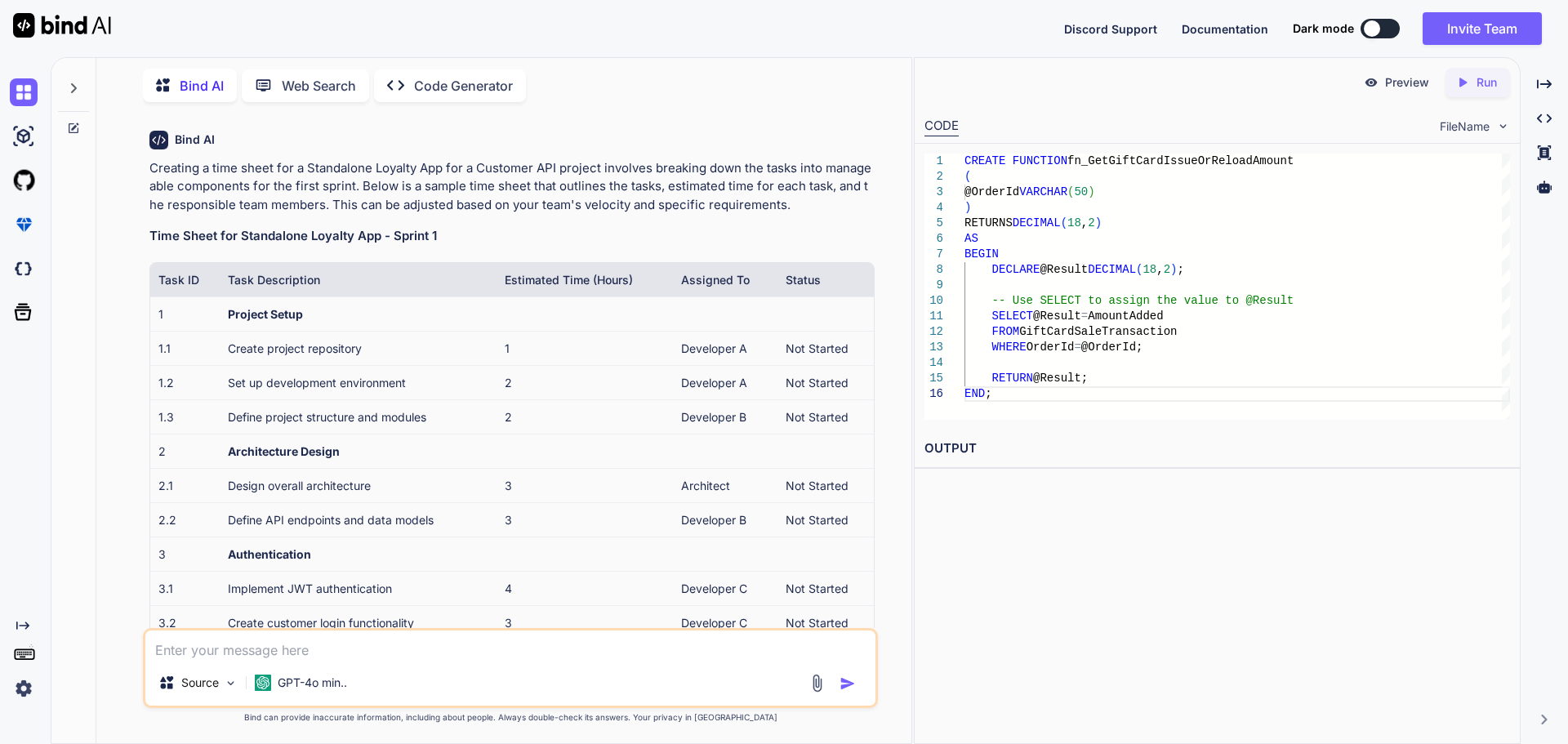
scroll to position [0, 0]
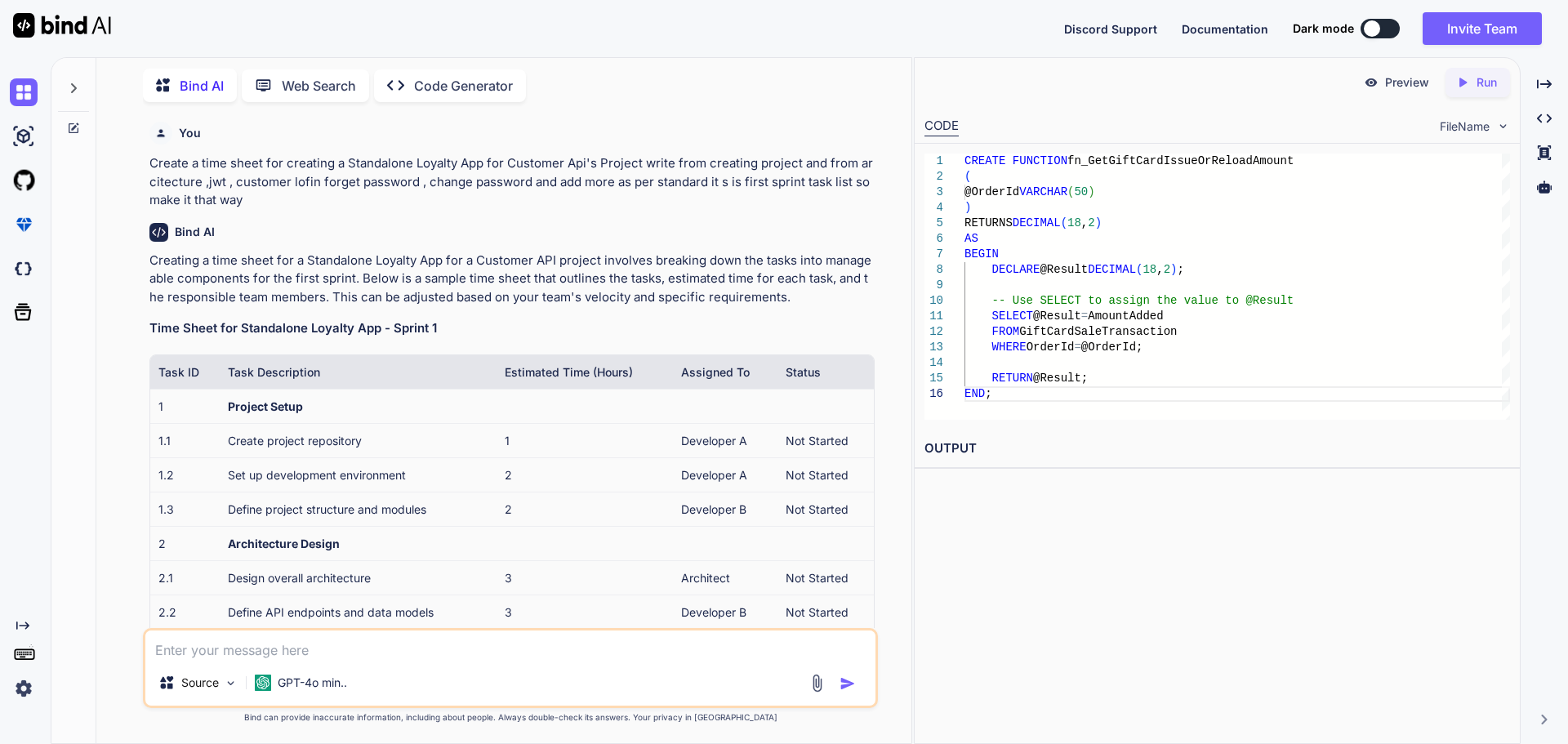
click at [1476, 85] on p "Run" at bounding box center [1486, 82] width 21 height 16
